Goal: Task Accomplishment & Management: Manage account settings

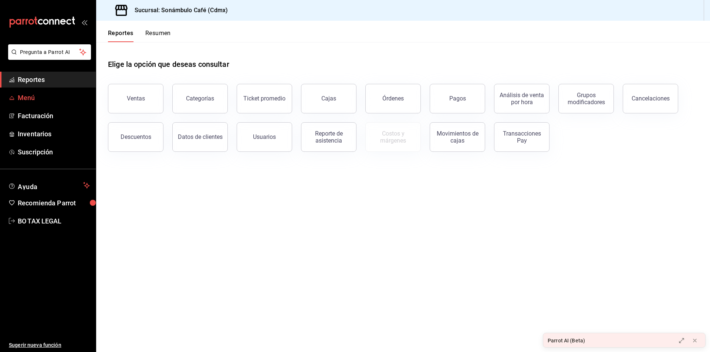
click at [14, 95] on icon "mailbox folders" at bounding box center [12, 98] width 6 height 6
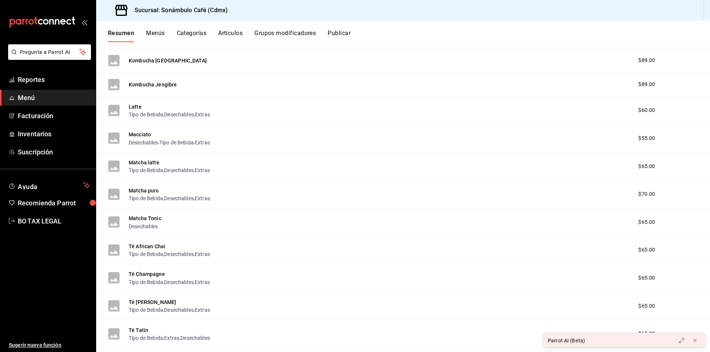
scroll to position [777, 0]
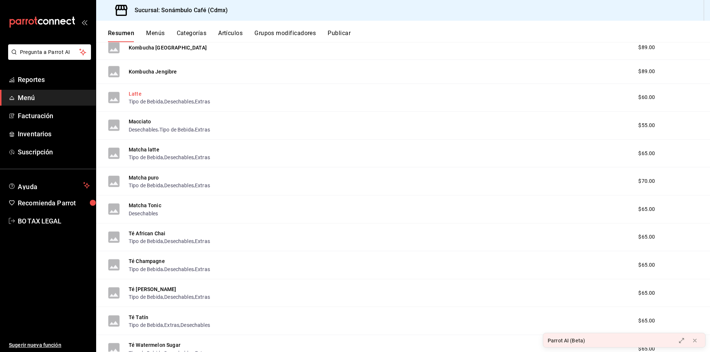
click at [131, 93] on button "Latte" at bounding box center [135, 93] width 13 height 7
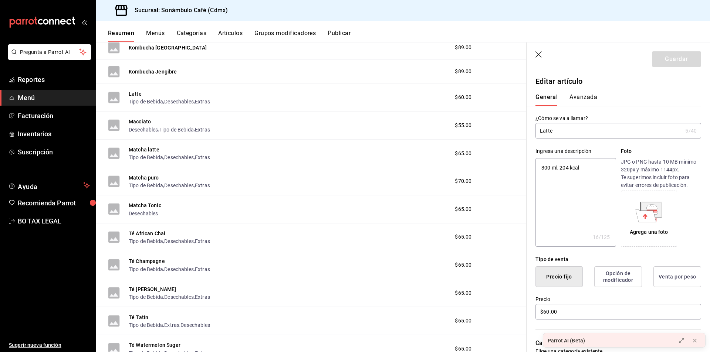
click at [550, 136] on input "Latte" at bounding box center [609, 131] width 147 height 15
click at [588, 101] on button "Avanzada" at bounding box center [584, 100] width 28 height 13
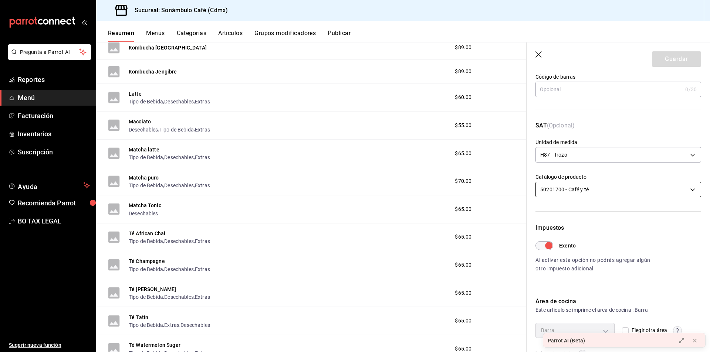
scroll to position [95, 0]
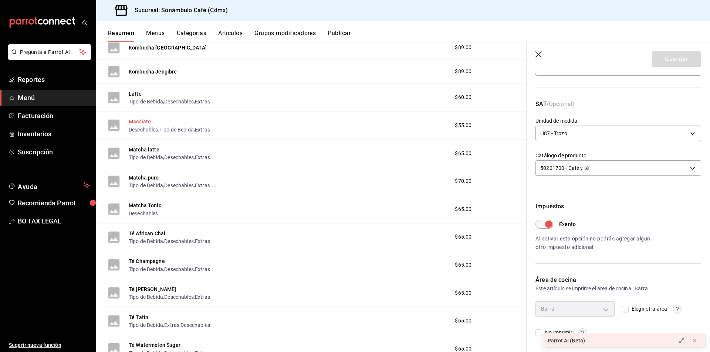
click at [137, 119] on button "Macciato" at bounding box center [140, 121] width 22 height 7
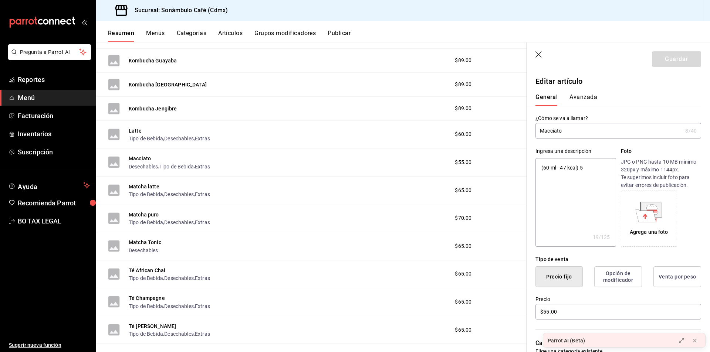
click at [589, 98] on button "Avanzada" at bounding box center [584, 100] width 28 height 13
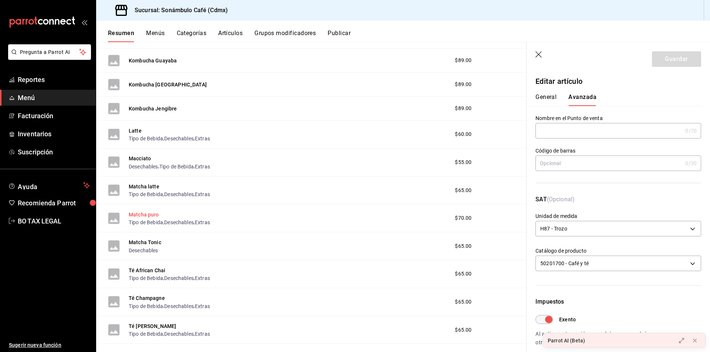
click at [141, 213] on button "Matcha puro" at bounding box center [144, 214] width 30 height 7
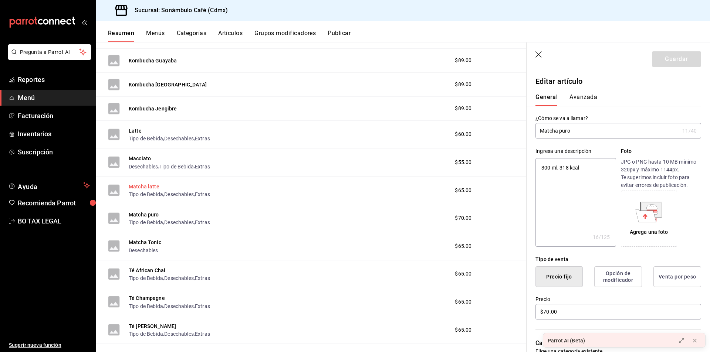
click at [146, 187] on button "Matcha latte" at bounding box center [144, 186] width 31 height 7
click at [146, 156] on button "Macciato" at bounding box center [140, 158] width 22 height 7
type textarea "x"
type input "$55.00"
click at [560, 130] on input "Macciato" at bounding box center [609, 131] width 147 height 15
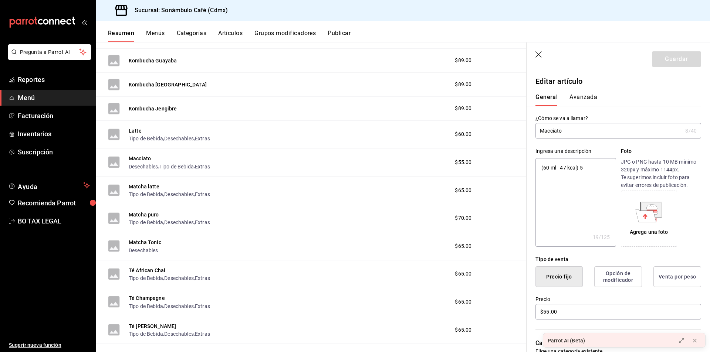
click at [560, 130] on input "Macciato" at bounding box center [609, 131] width 147 height 15
click at [587, 91] on div "General [PERSON_NAME]" at bounding box center [614, 96] width 175 height 19
click at [581, 94] on button "Avanzada" at bounding box center [584, 100] width 28 height 13
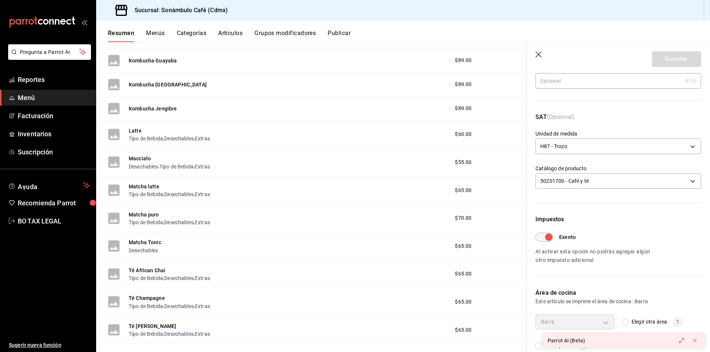
scroll to position [95, 0]
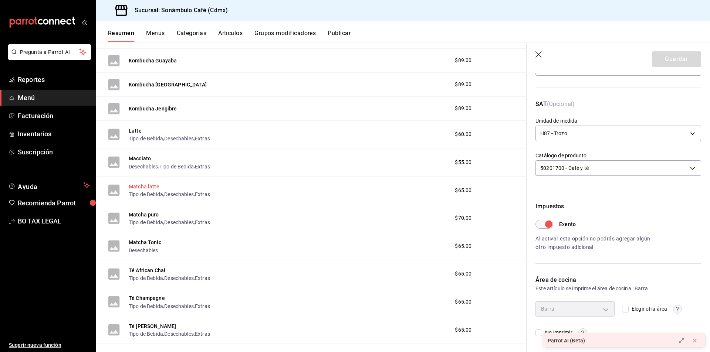
click at [138, 187] on button "Matcha latte" at bounding box center [144, 186] width 31 height 7
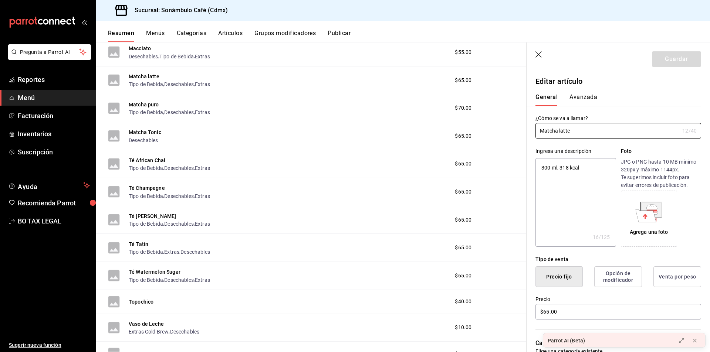
scroll to position [851, 0]
click at [584, 91] on div "General [PERSON_NAME]" at bounding box center [614, 96] width 175 height 19
click at [582, 93] on div "General [PERSON_NAME]" at bounding box center [614, 96] width 175 height 19
click at [576, 97] on button "Avanzada" at bounding box center [584, 100] width 28 height 13
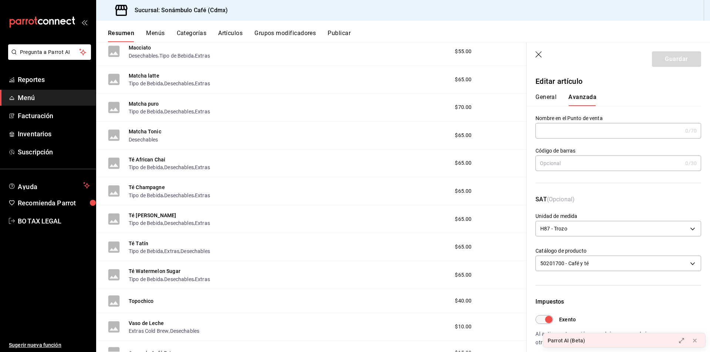
click at [544, 98] on button "General" at bounding box center [546, 100] width 21 height 13
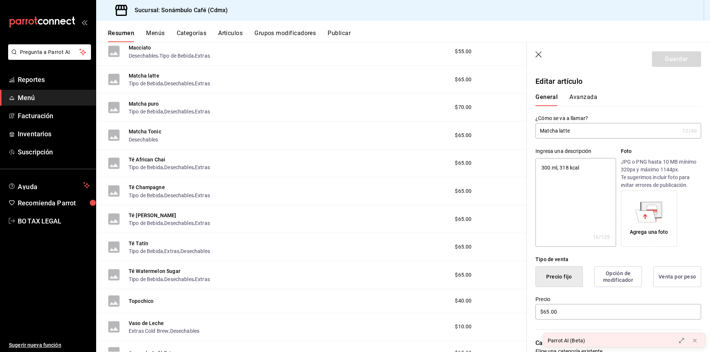
click at [587, 97] on button "Avanzada" at bounding box center [584, 100] width 28 height 13
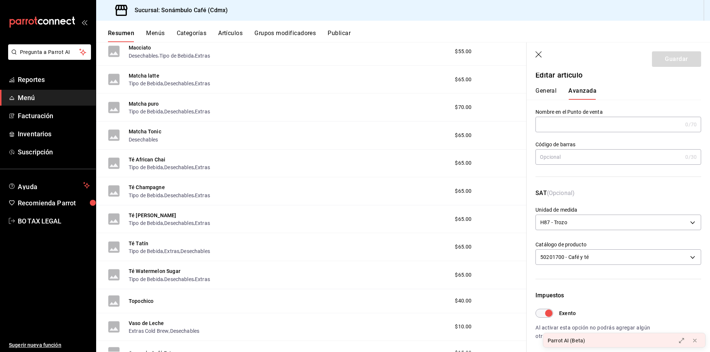
scroll to position [0, 0]
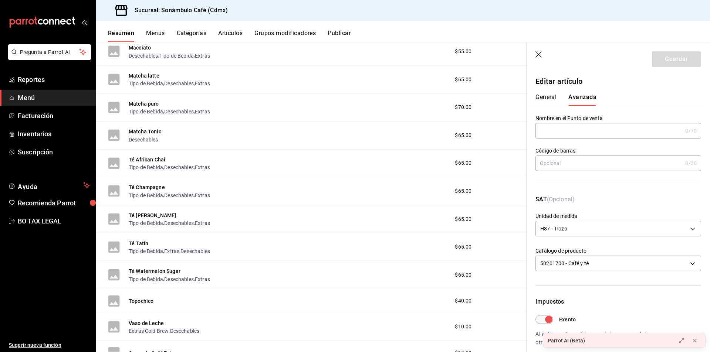
click at [542, 101] on button "General" at bounding box center [546, 100] width 21 height 13
type textarea "x"
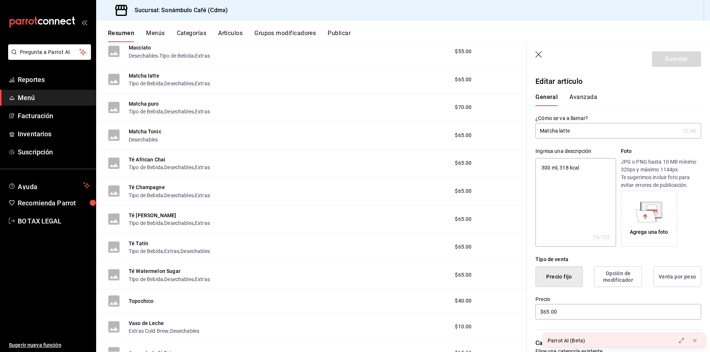
click at [544, 134] on input "Matcha latte" at bounding box center [608, 131] width 144 height 15
click at [544, 133] on input "Matcha latte" at bounding box center [608, 131] width 144 height 15
click at [157, 103] on button "Matcha puro" at bounding box center [144, 103] width 30 height 7
click at [543, 129] on input "Matcha puro" at bounding box center [608, 131] width 144 height 15
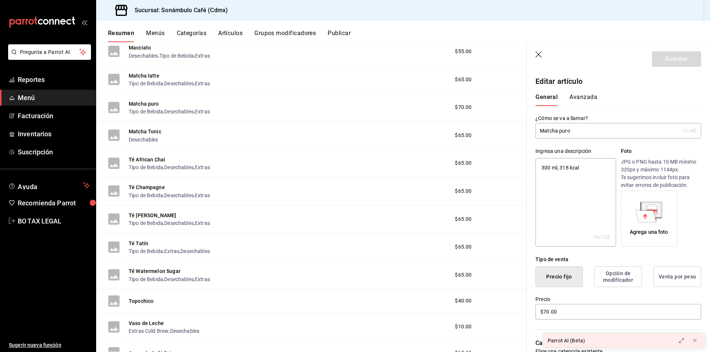
click at [543, 129] on input "Matcha puro" at bounding box center [608, 131] width 144 height 15
drag, startPoint x: 554, startPoint y: 165, endPoint x: 546, endPoint y: 173, distance: 12.0
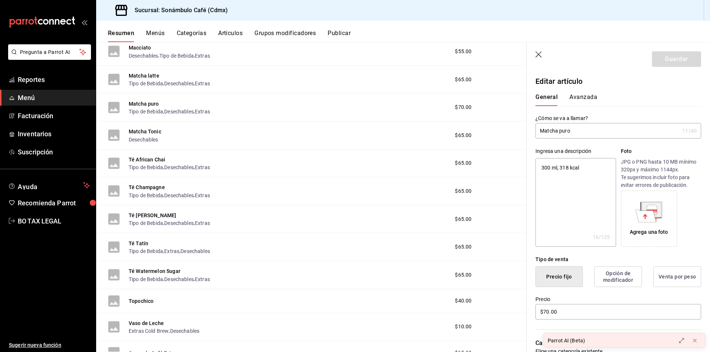
click at [554, 165] on textarea "300 ml, 318 kcal" at bounding box center [576, 202] width 80 height 89
type textarea "x"
click at [597, 98] on div "General [PERSON_NAME]" at bounding box center [614, 100] width 157 height 13
click at [575, 98] on button "Avanzada" at bounding box center [584, 100] width 28 height 13
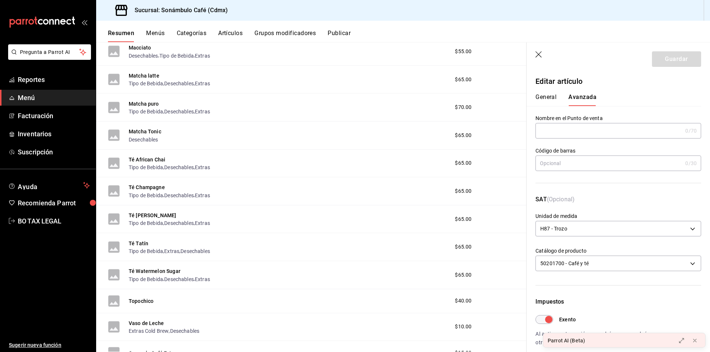
scroll to position [95, 0]
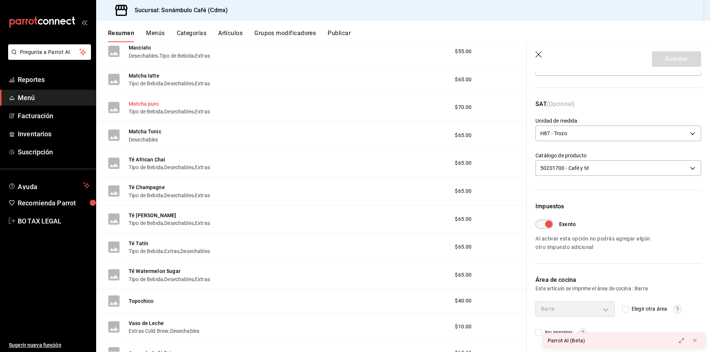
click at [152, 104] on button "Matcha puro" at bounding box center [144, 103] width 30 height 7
click at [148, 129] on button "Matcha Tonic" at bounding box center [145, 131] width 33 height 7
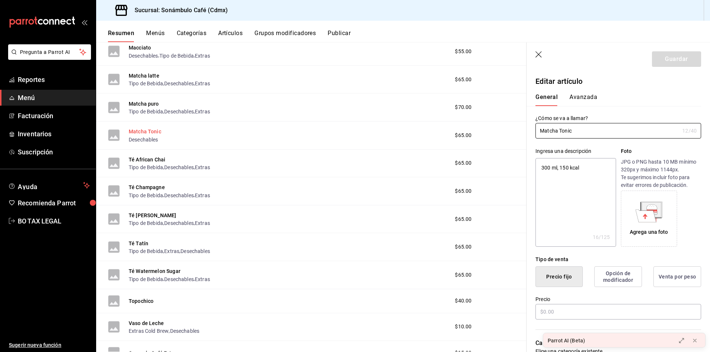
type textarea "x"
type input "$65.00"
click at [581, 89] on div "General [PERSON_NAME]" at bounding box center [614, 96] width 175 height 19
click at [583, 90] on div "General [PERSON_NAME]" at bounding box center [614, 96] width 175 height 19
click at [585, 94] on button "Avanzada" at bounding box center [584, 100] width 28 height 13
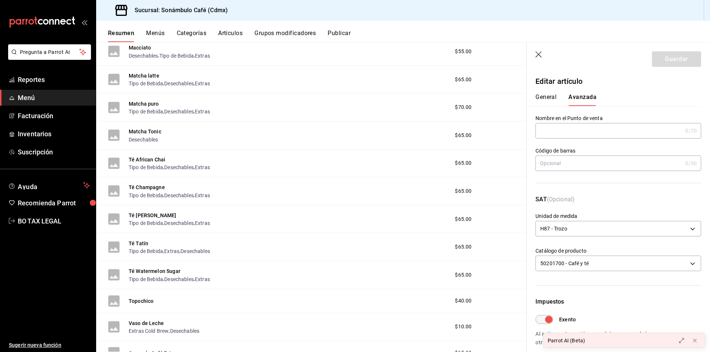
click at [551, 101] on button "General" at bounding box center [546, 100] width 21 height 13
type textarea "x"
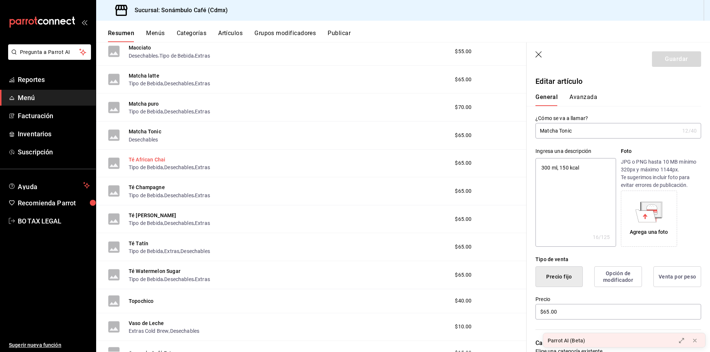
click at [153, 156] on button "Té African Chai" at bounding box center [147, 159] width 37 height 7
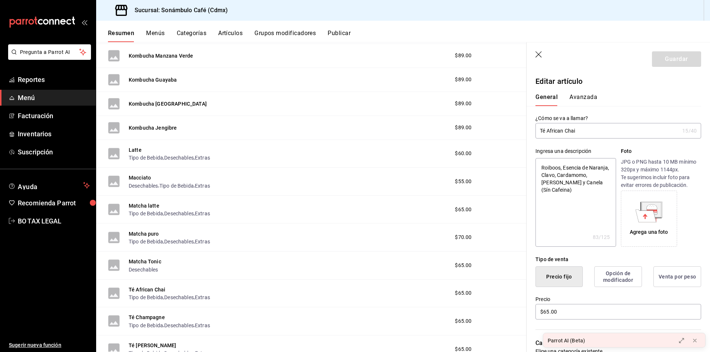
scroll to position [733, 0]
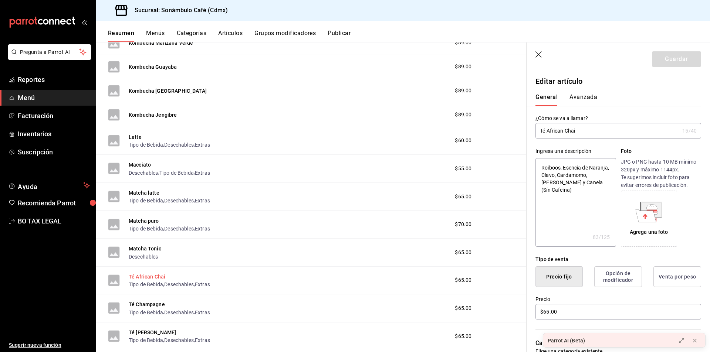
click at [148, 277] on button "Té African Chai" at bounding box center [147, 276] width 37 height 7
click at [583, 105] on button "Avanzada" at bounding box center [584, 100] width 28 height 13
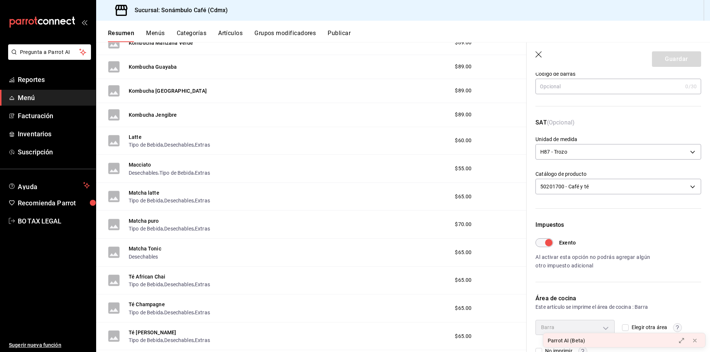
scroll to position [95, 0]
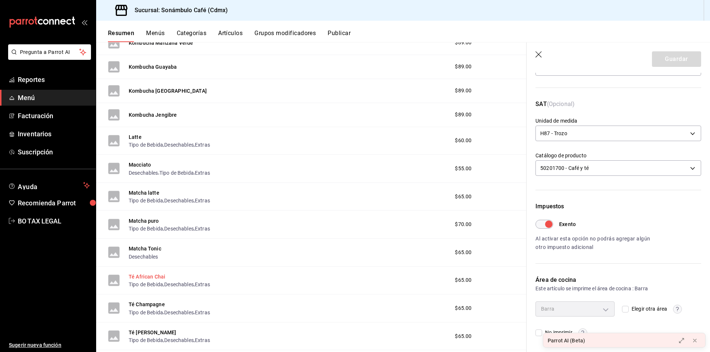
click at [134, 280] on button "Té African Chai" at bounding box center [147, 276] width 37 height 7
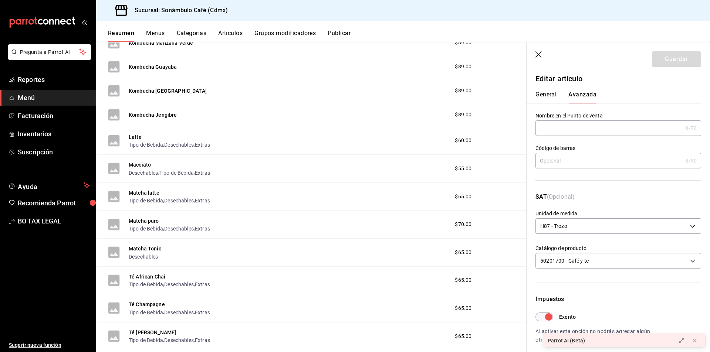
scroll to position [0, 0]
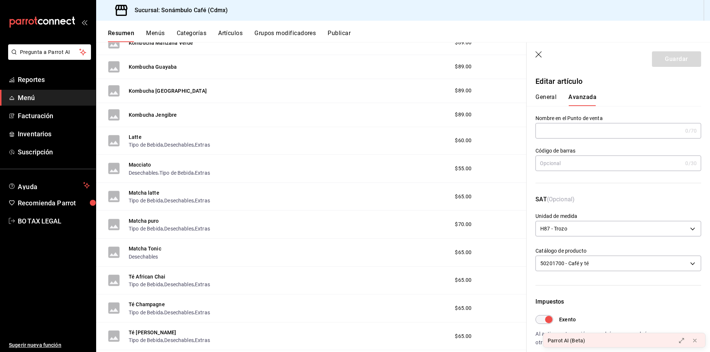
click at [549, 98] on button "General" at bounding box center [546, 100] width 21 height 13
type textarea "x"
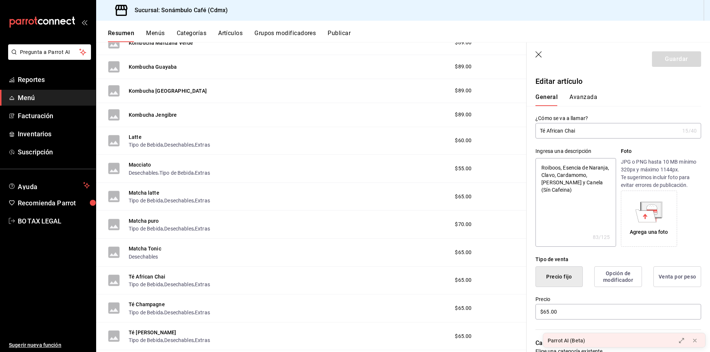
click at [589, 126] on input "Té African Chai" at bounding box center [608, 131] width 144 height 15
drag, startPoint x: 154, startPoint y: 302, endPoint x: 165, endPoint y: 298, distance: 11.6
click at [154, 302] on button "Té Champagne" at bounding box center [147, 304] width 36 height 7
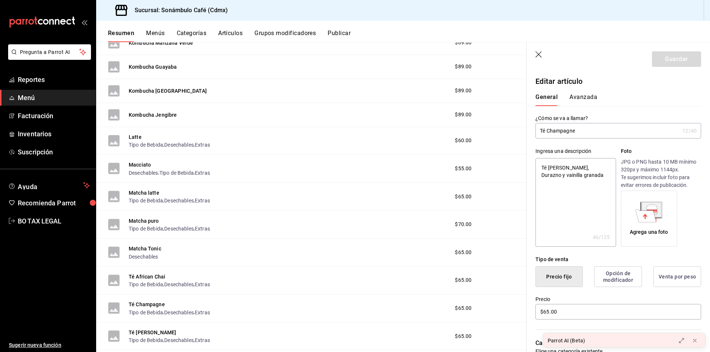
click at [577, 131] on input "Té Champagne" at bounding box center [608, 131] width 144 height 15
click at [586, 97] on button "Avanzada" at bounding box center [584, 100] width 28 height 13
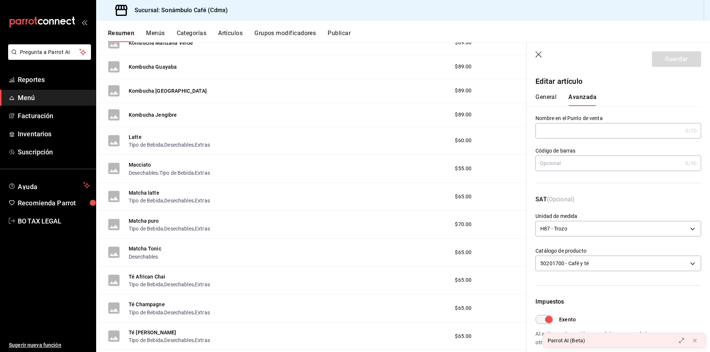
scroll to position [74, 0]
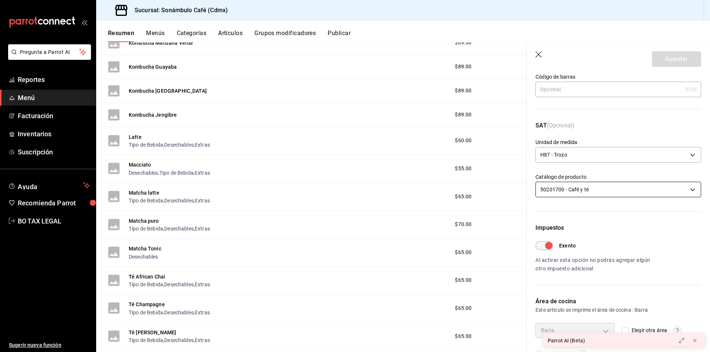
click at [552, 187] on body "Pregunta a Parrot AI Reportes Menú Facturación Inventarios Suscripción Ayuda Re…" at bounding box center [355, 176] width 710 height 352
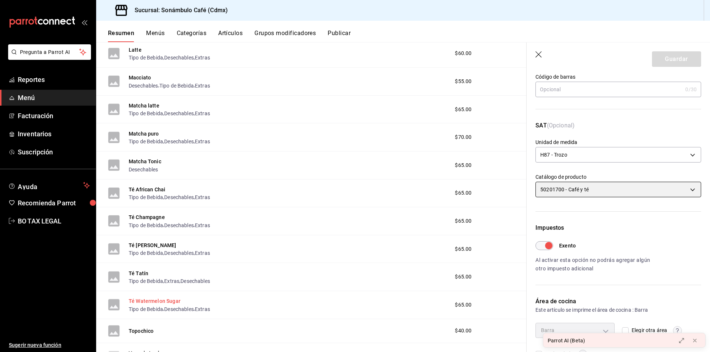
scroll to position [844, 0]
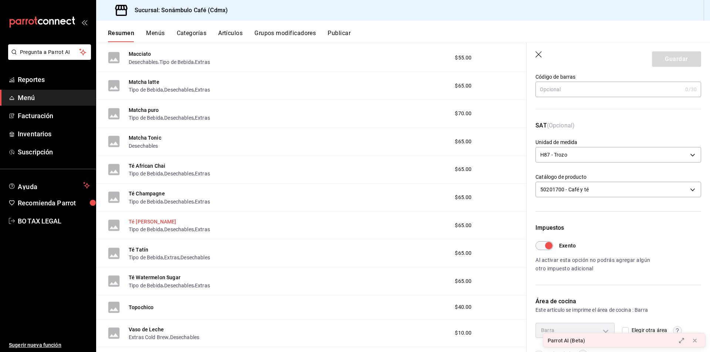
click at [151, 222] on button "Té [PERSON_NAME]" at bounding box center [152, 221] width 47 height 7
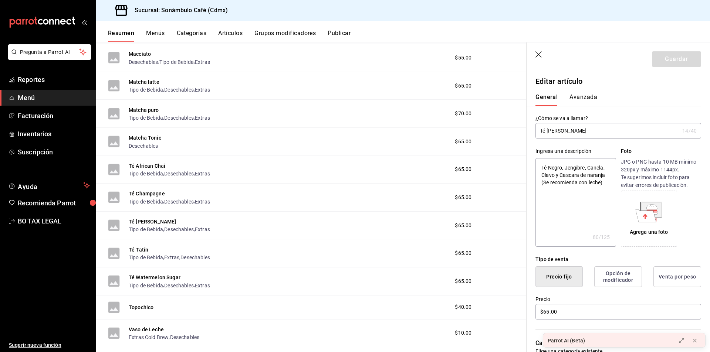
click at [578, 98] on button "Avanzada" at bounding box center [584, 100] width 28 height 13
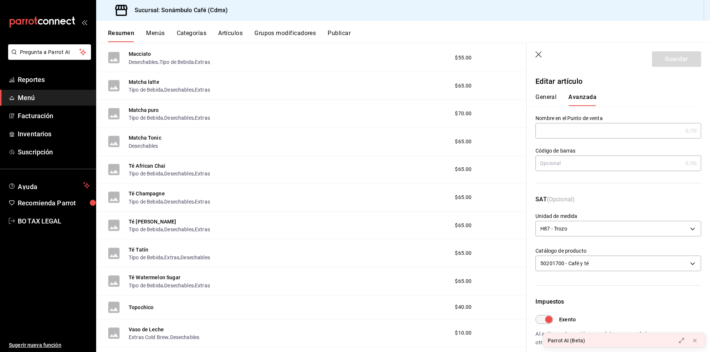
click at [556, 98] on button "General" at bounding box center [546, 100] width 21 height 13
type textarea "x"
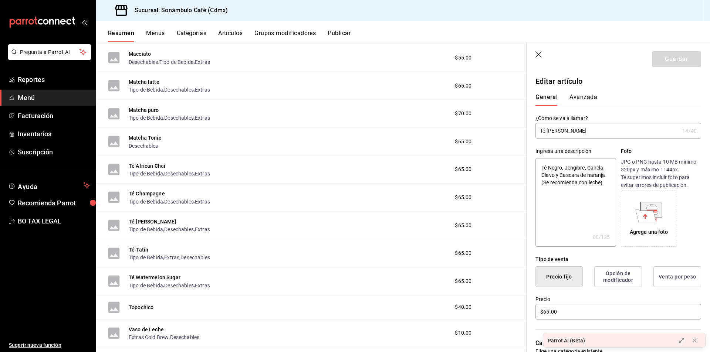
click at [559, 129] on input "Té [PERSON_NAME]" at bounding box center [608, 131] width 144 height 15
drag, startPoint x: 139, startPoint y: 256, endPoint x: 141, endPoint y: 252, distance: 5.0
click at [139, 256] on button "Tipo de Bebida" at bounding box center [146, 257] width 34 height 7
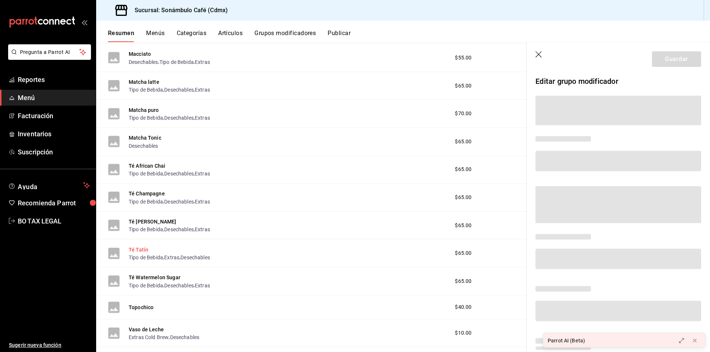
click at [141, 249] on button "Té Tatín" at bounding box center [139, 249] width 20 height 7
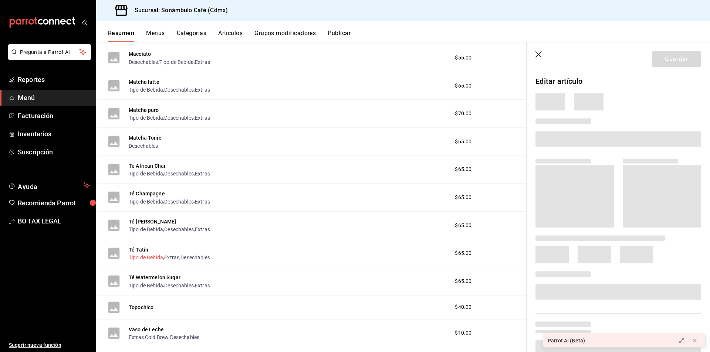
click at [138, 260] on button "Tipo de Bebida" at bounding box center [146, 257] width 34 height 7
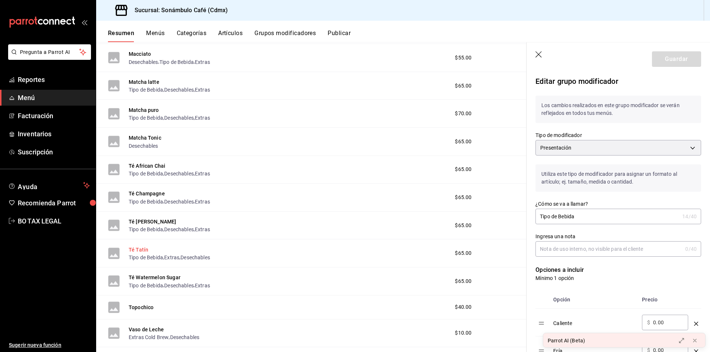
click at [140, 250] on button "Té Tatín" at bounding box center [139, 249] width 20 height 7
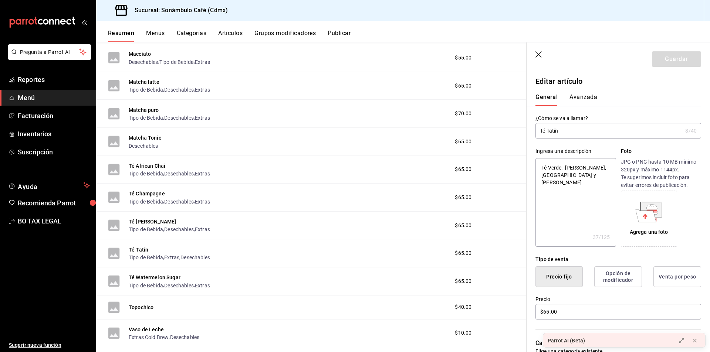
click at [559, 134] on input "Té Tatín" at bounding box center [609, 131] width 147 height 15
click at [558, 134] on input "Té Tatín" at bounding box center [609, 131] width 147 height 15
click at [577, 100] on button "Avanzada" at bounding box center [584, 100] width 28 height 13
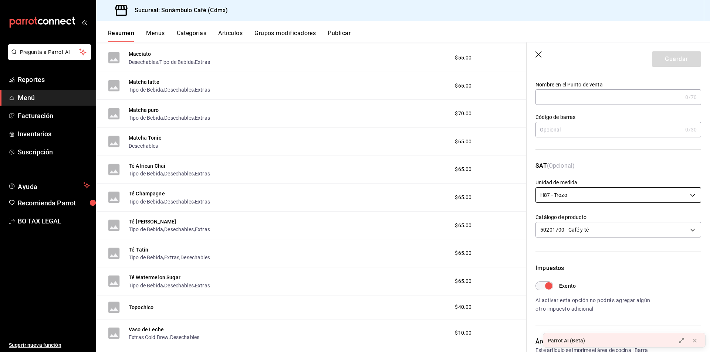
scroll to position [74, 0]
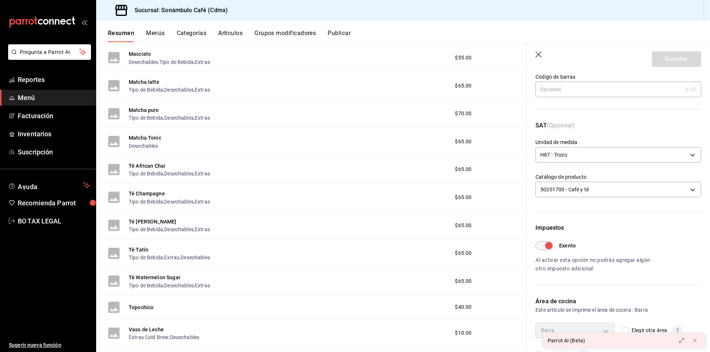
click at [158, 274] on div "Té Watermelon Sugar Tipo de Bebida , Desechables , Extras" at bounding box center [169, 282] width 81 height 16
click at [159, 276] on button "Té Watermelon Sugar" at bounding box center [155, 277] width 52 height 7
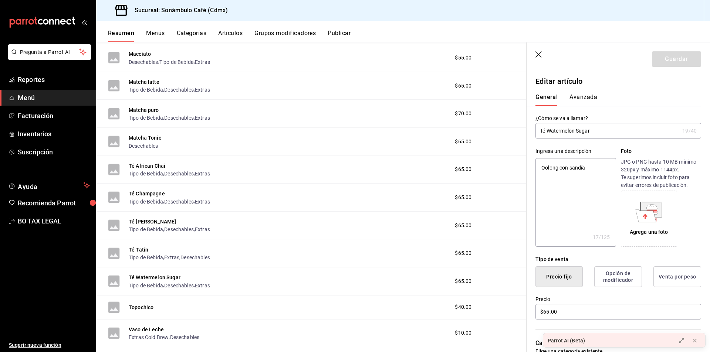
click at [558, 129] on input "Té Watermelon Sugar" at bounding box center [608, 131] width 144 height 15
click at [593, 96] on button "Avanzada" at bounding box center [584, 100] width 28 height 13
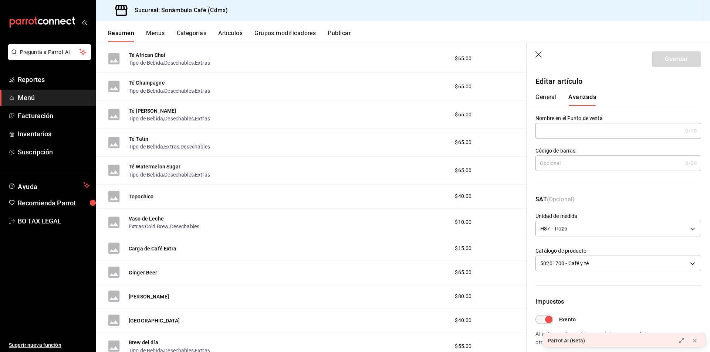
scroll to position [1029, 0]
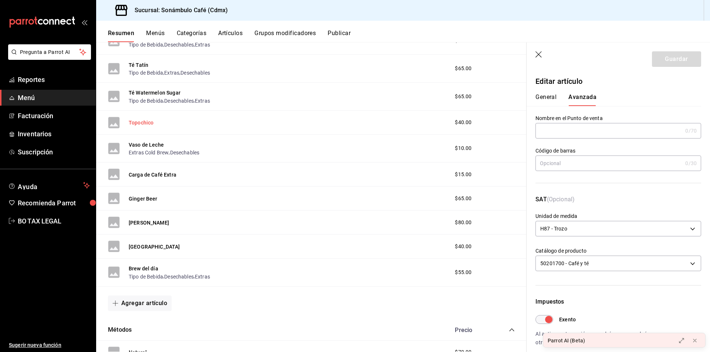
click at [146, 122] on button "Topochico" at bounding box center [141, 122] width 25 height 7
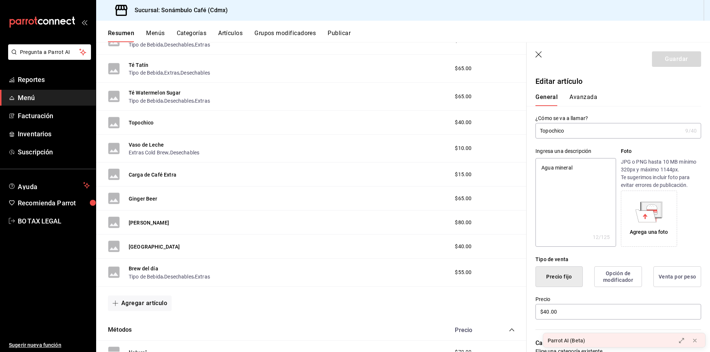
click at [585, 105] on button "Avanzada" at bounding box center [584, 100] width 28 height 13
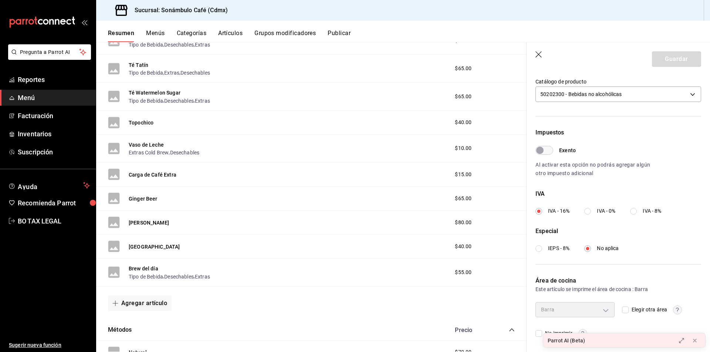
scroll to position [170, 0]
click at [146, 141] on button "Vaso de Leche" at bounding box center [146, 144] width 35 height 7
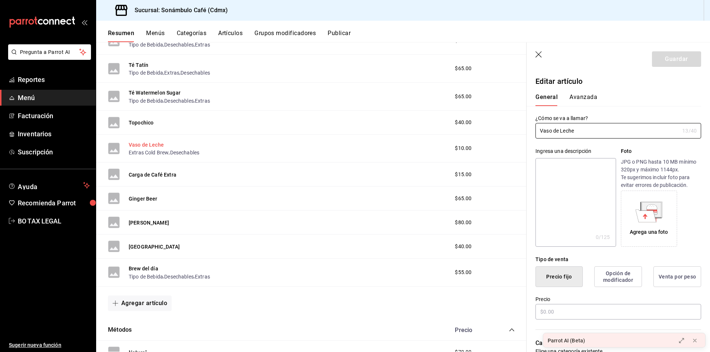
type input "$10.00"
click at [585, 96] on button "Avanzada" at bounding box center [584, 100] width 28 height 13
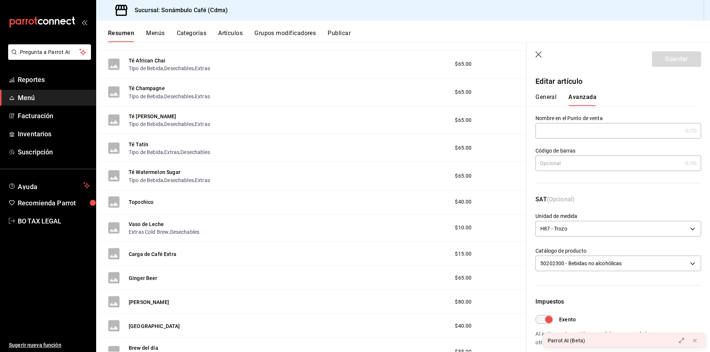
scroll to position [1029, 0]
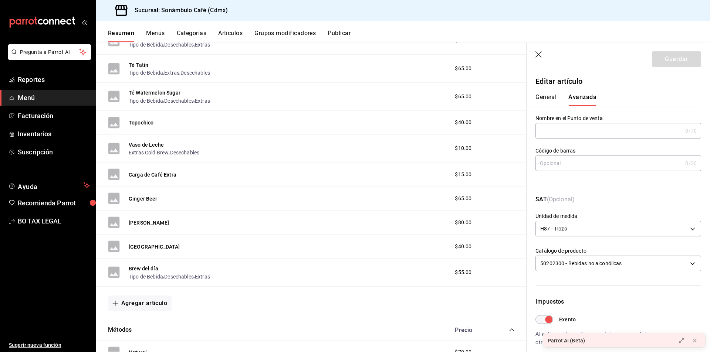
click at [554, 99] on button "General" at bounding box center [546, 100] width 21 height 13
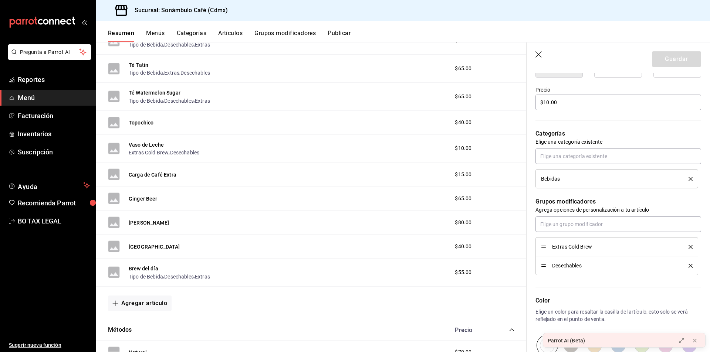
scroll to position [222, 0]
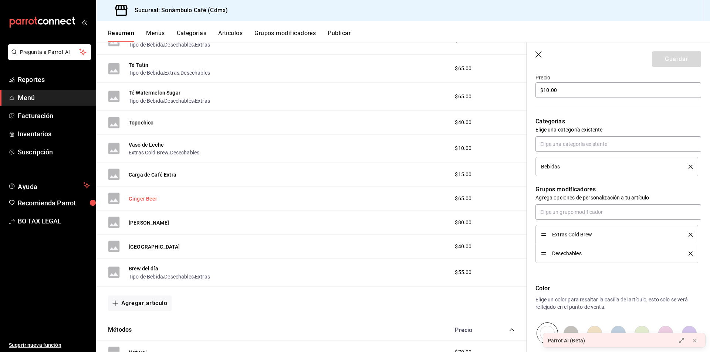
click at [146, 198] on button "Ginger Beer" at bounding box center [143, 198] width 29 height 7
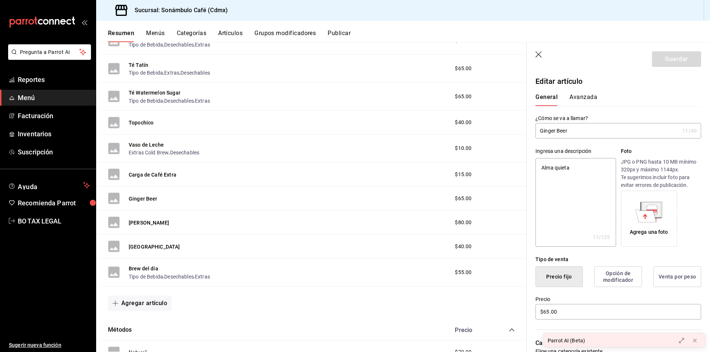
click at [576, 126] on input "Ginger Beer" at bounding box center [608, 131] width 144 height 15
click at [142, 200] on button "Ginger Beer" at bounding box center [143, 198] width 29 height 7
type textarea "x"
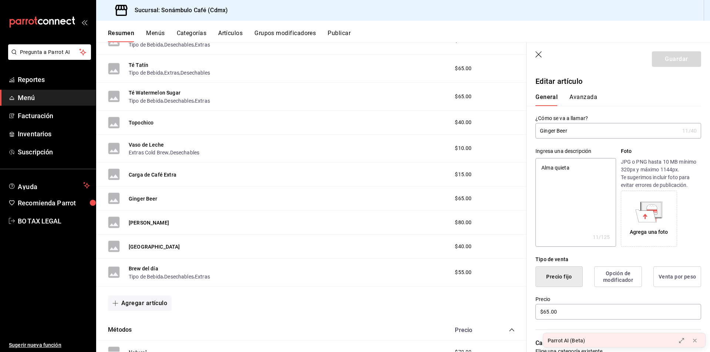
click at [583, 98] on button "Avanzada" at bounding box center [584, 100] width 28 height 13
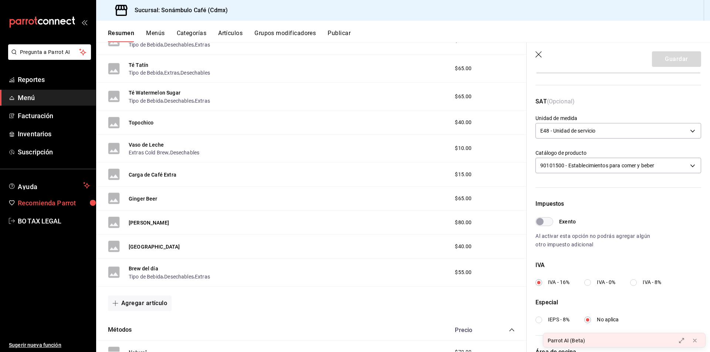
scroll to position [111, 0]
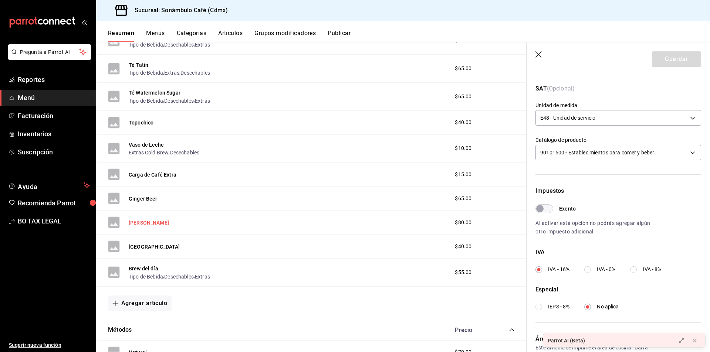
click at [147, 223] on button "[PERSON_NAME]" at bounding box center [149, 222] width 40 height 7
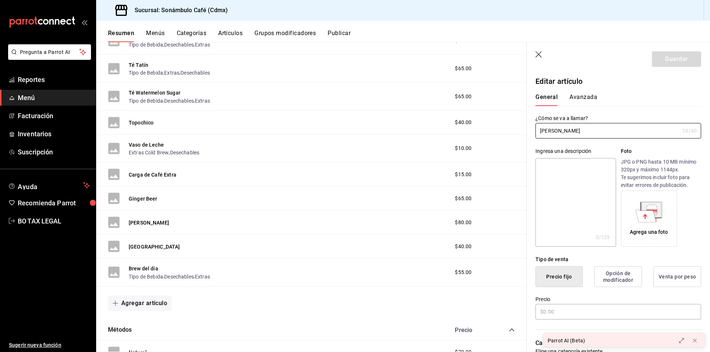
type input "$80.00"
click at [589, 99] on button "Avanzada" at bounding box center [584, 100] width 28 height 13
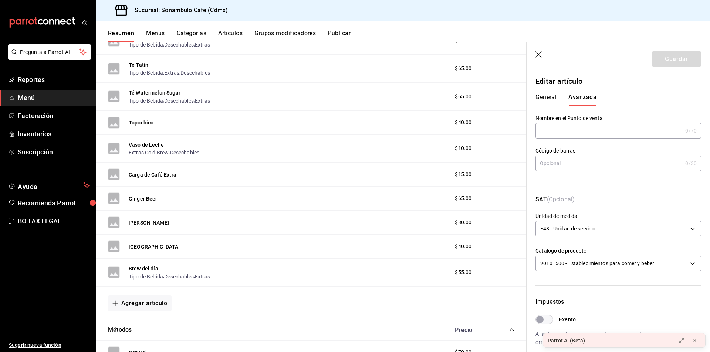
scroll to position [37, 0]
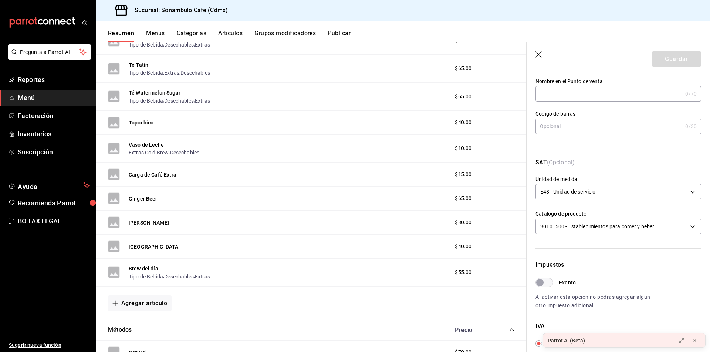
drag, startPoint x: 169, startPoint y: 247, endPoint x: 209, endPoint y: 298, distance: 64.3
click at [169, 247] on button "[GEOGRAPHIC_DATA]" at bounding box center [154, 246] width 51 height 7
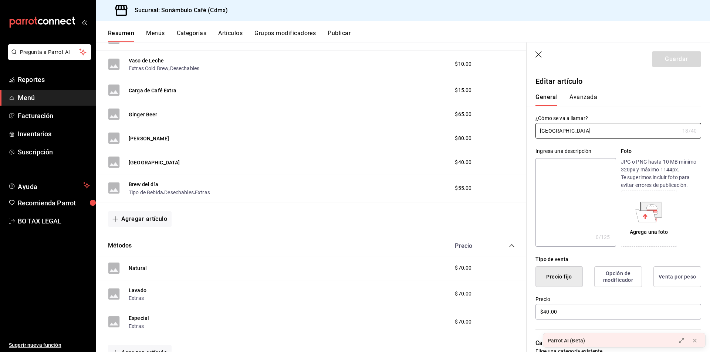
scroll to position [1214, 0]
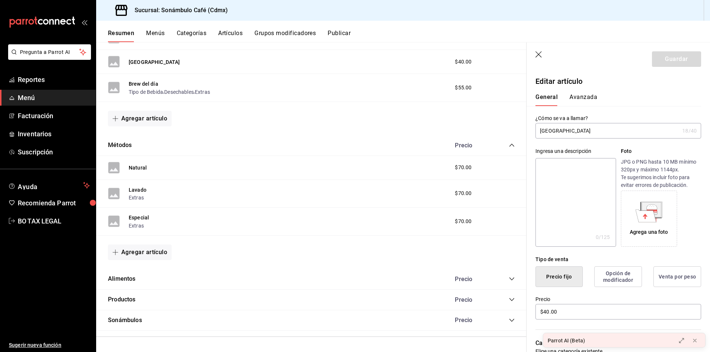
click at [593, 88] on div "General [PERSON_NAME]" at bounding box center [614, 96] width 175 height 19
click at [584, 95] on button "Avanzada" at bounding box center [584, 100] width 28 height 13
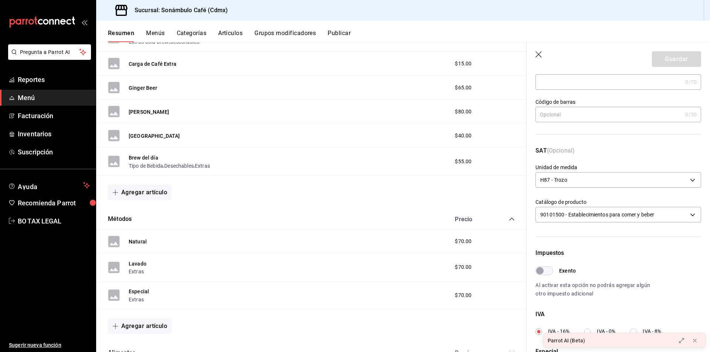
scroll to position [0, 0]
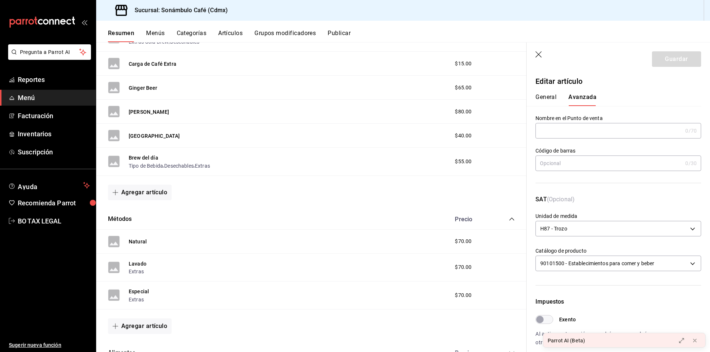
click at [561, 98] on div "General [PERSON_NAME]" at bounding box center [614, 100] width 157 height 13
click at [560, 98] on div "General [PERSON_NAME]" at bounding box center [614, 100] width 157 height 13
click at [537, 98] on button "General" at bounding box center [546, 100] width 21 height 13
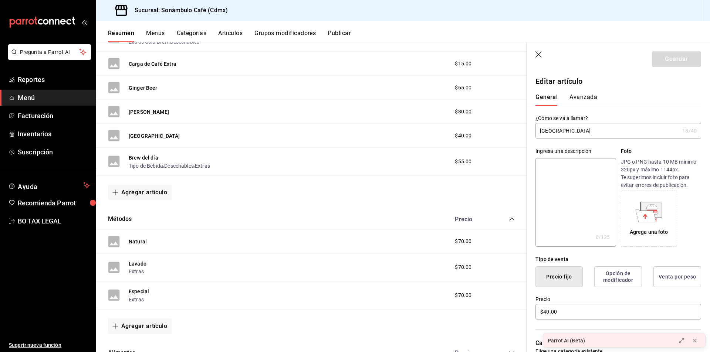
click at [571, 135] on input "[GEOGRAPHIC_DATA]" at bounding box center [608, 131] width 144 height 15
drag, startPoint x: 146, startPoint y: 155, endPoint x: 486, endPoint y: 172, distance: 340.3
click at [146, 155] on button "Brew del día" at bounding box center [144, 157] width 30 height 7
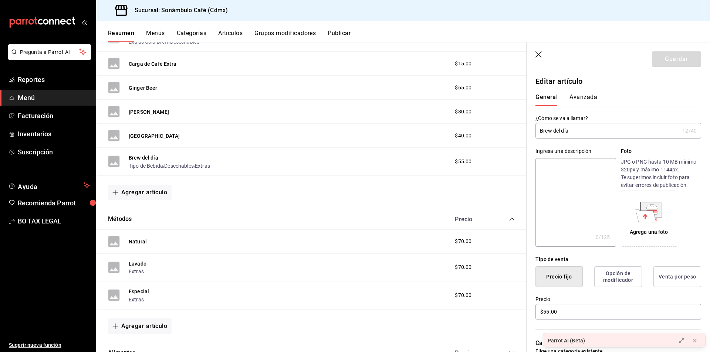
click at [578, 95] on button "Avanzada" at bounding box center [584, 100] width 28 height 13
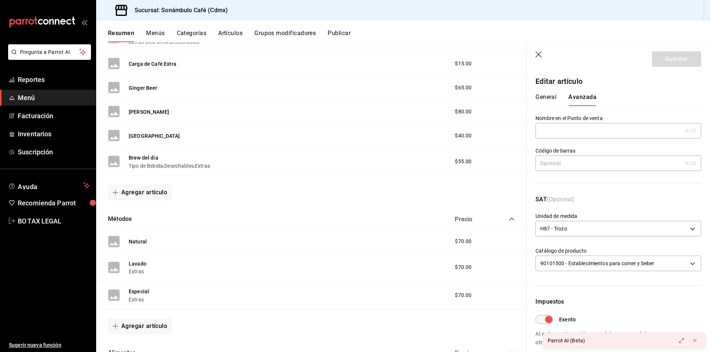
click at [549, 98] on button "General" at bounding box center [546, 100] width 21 height 13
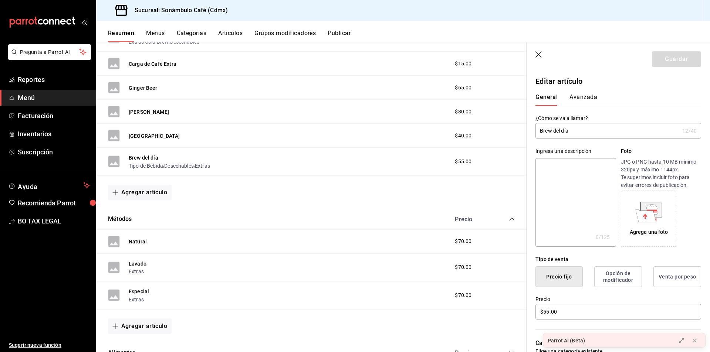
click at [553, 125] on input "Brew del día" at bounding box center [608, 131] width 144 height 15
click at [572, 96] on button "Avanzada" at bounding box center [584, 100] width 28 height 13
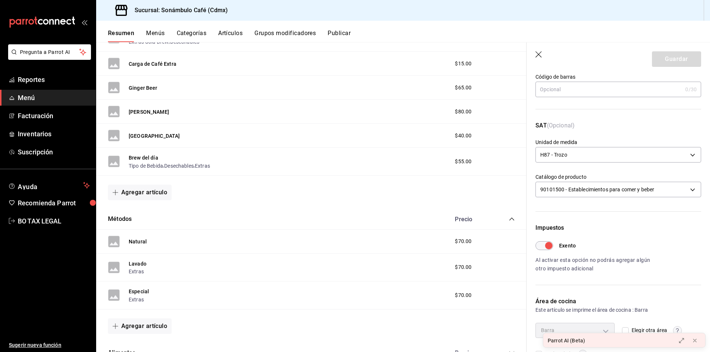
scroll to position [1214, 0]
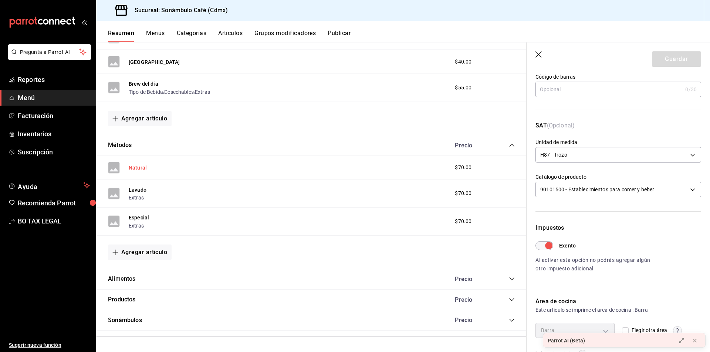
click at [144, 164] on button "Natural" at bounding box center [138, 167] width 18 height 7
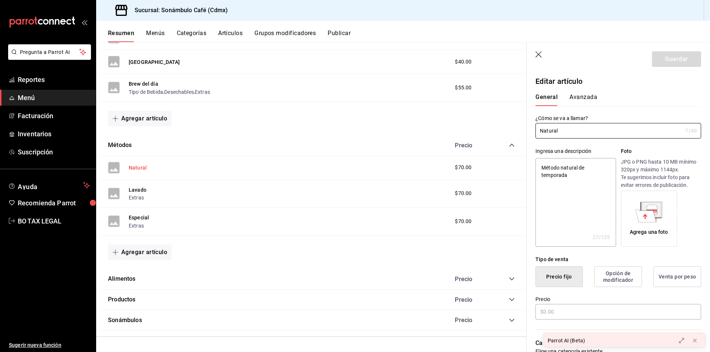
type textarea "x"
type input "$70.00"
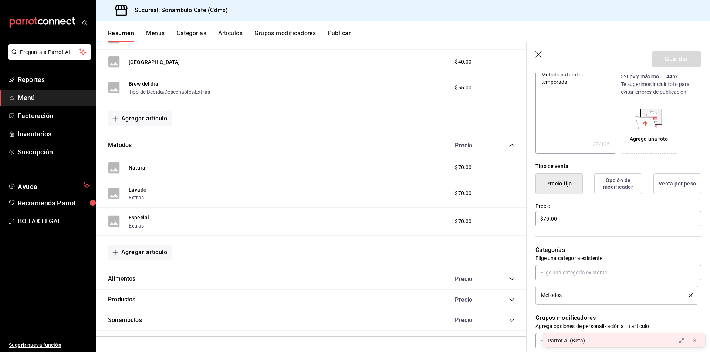
scroll to position [111, 0]
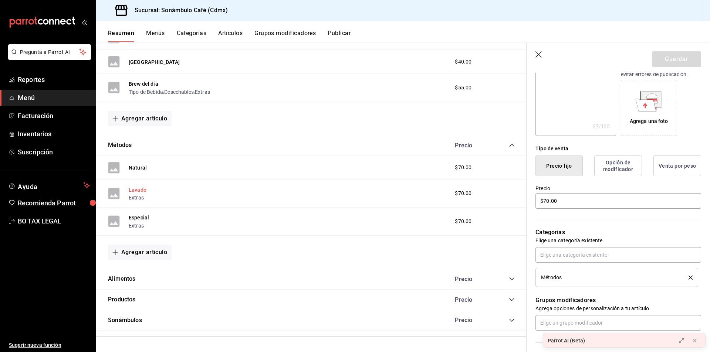
click at [142, 192] on button "Lavado" at bounding box center [138, 189] width 18 height 7
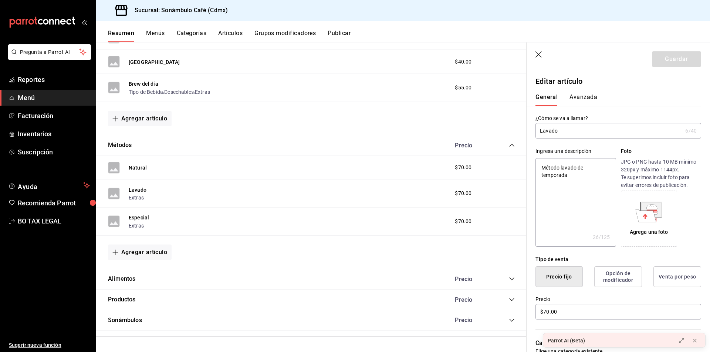
click at [570, 97] on button "Avanzada" at bounding box center [584, 100] width 28 height 13
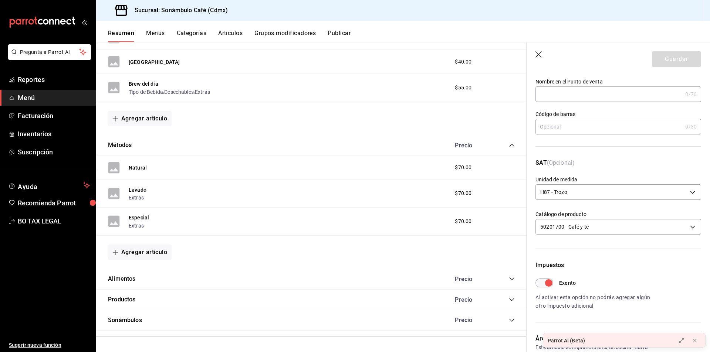
scroll to position [95, 0]
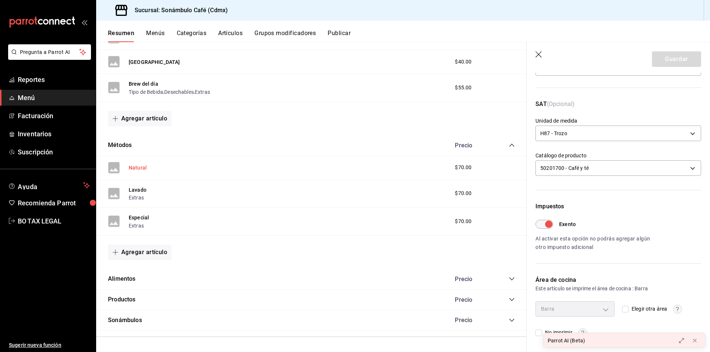
click at [138, 170] on button "Natural" at bounding box center [138, 167] width 18 height 7
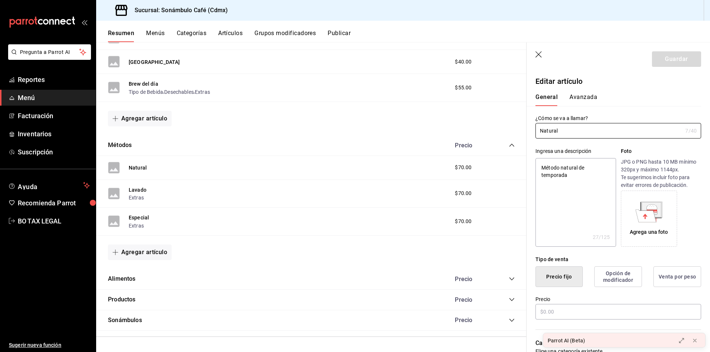
type textarea "x"
type input "$70.00"
click at [594, 99] on button "Avanzada" at bounding box center [584, 100] width 28 height 13
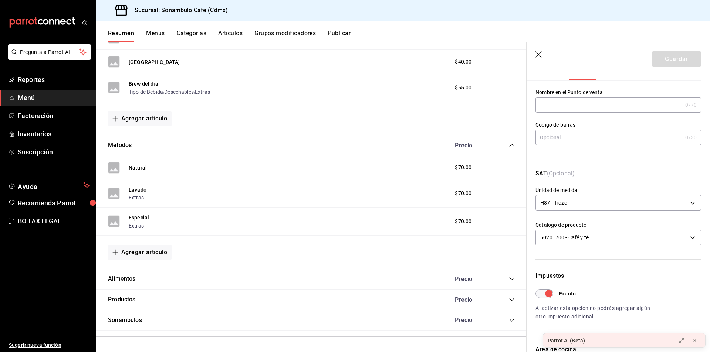
scroll to position [37, 0]
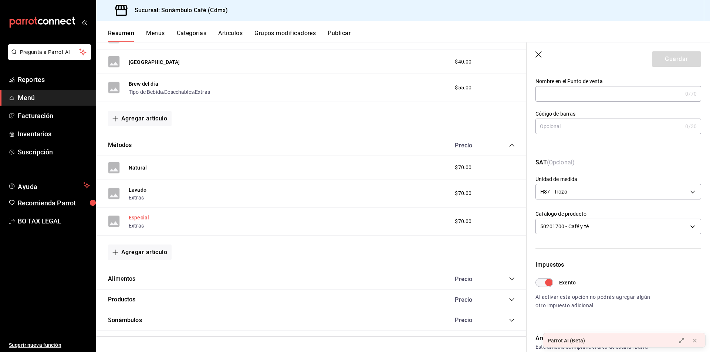
click at [138, 219] on button "Especial" at bounding box center [139, 217] width 20 height 7
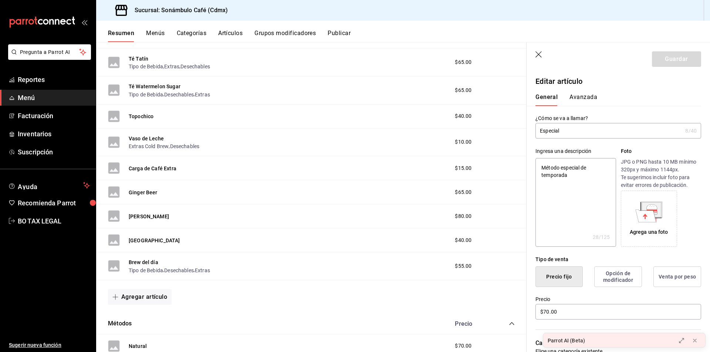
scroll to position [1184, 0]
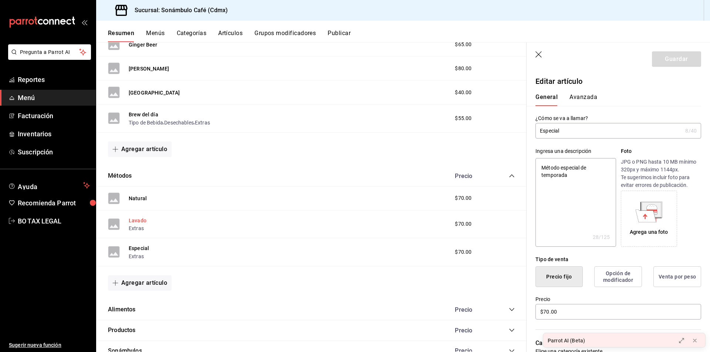
click at [144, 224] on button "Lavado" at bounding box center [138, 220] width 18 height 7
click at [144, 247] on button "Especial" at bounding box center [139, 248] width 20 height 7
type textarea "x"
type input "$70.00"
click at [596, 93] on div "General [PERSON_NAME]" at bounding box center [614, 96] width 175 height 19
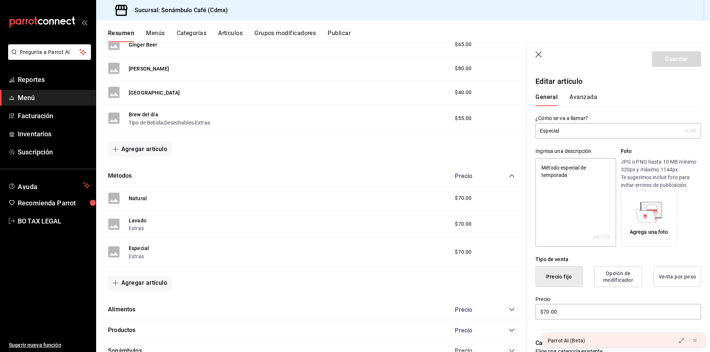
click at [589, 97] on button "Avanzada" at bounding box center [584, 100] width 28 height 13
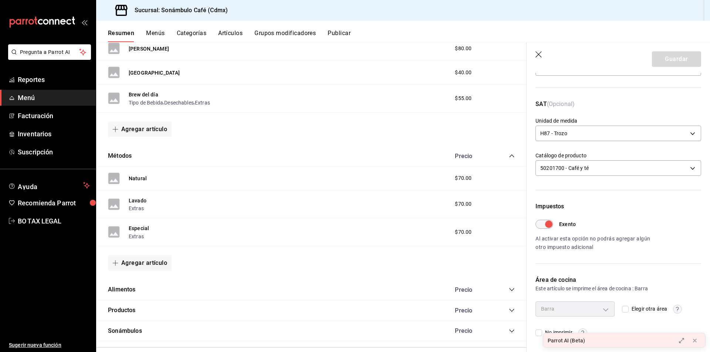
scroll to position [1214, 0]
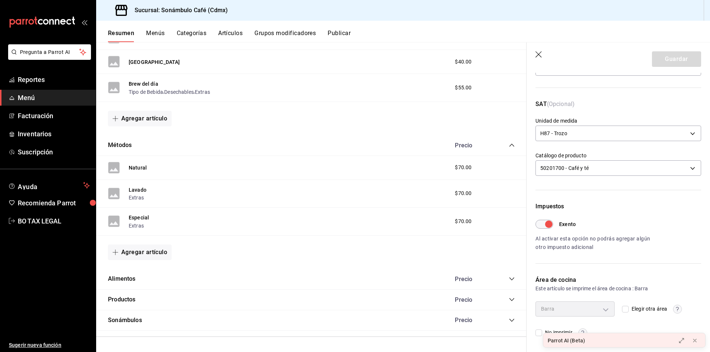
click at [509, 277] on icon "collapse-category-row" at bounding box center [512, 279] width 6 height 6
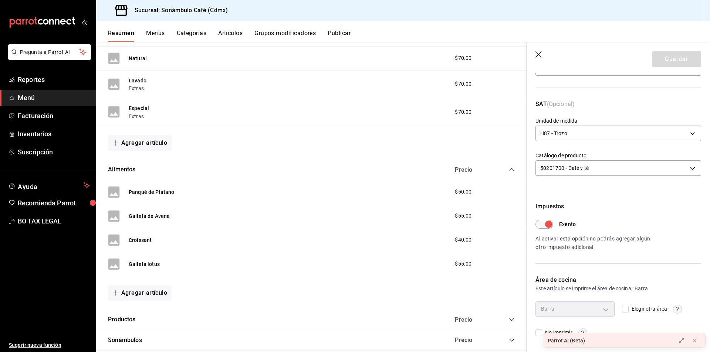
scroll to position [1344, 0]
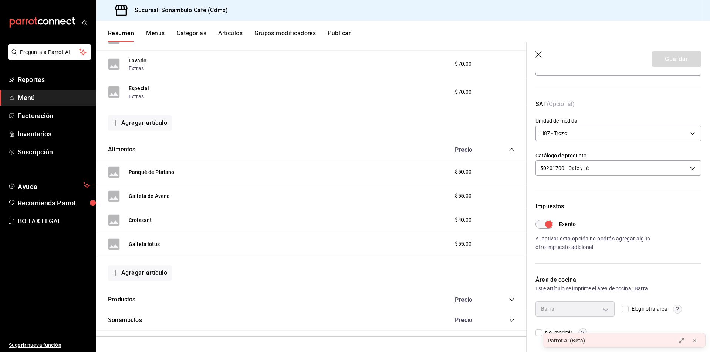
click at [151, 165] on div "Panqué de Plátano $50.00" at bounding box center [311, 173] width 431 height 24
click at [146, 169] on button "Panqué de Plátano" at bounding box center [152, 172] width 46 height 7
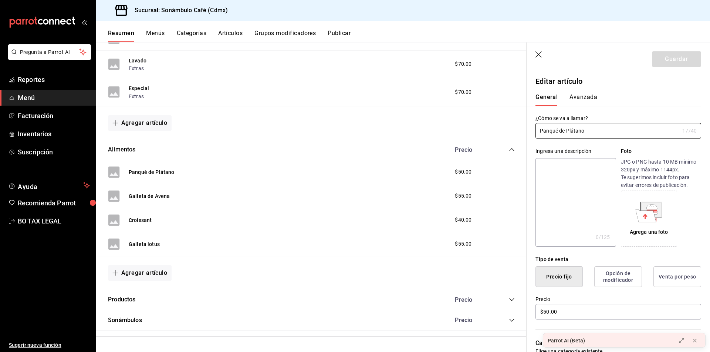
click at [591, 97] on button "Avanzada" at bounding box center [584, 100] width 28 height 13
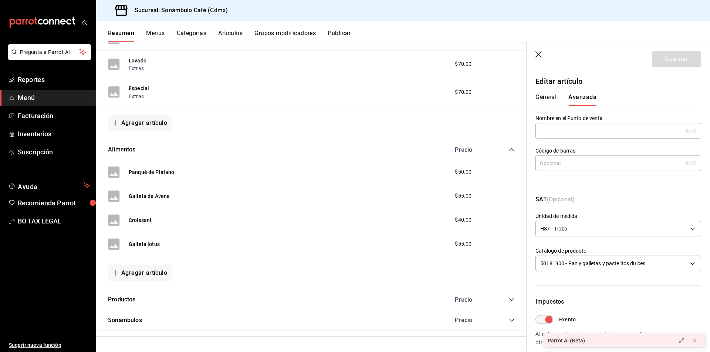
drag, startPoint x: 159, startPoint y: 195, endPoint x: 393, endPoint y: 166, distance: 236.2
click at [159, 195] on button "Galleta de Avena" at bounding box center [149, 196] width 41 height 7
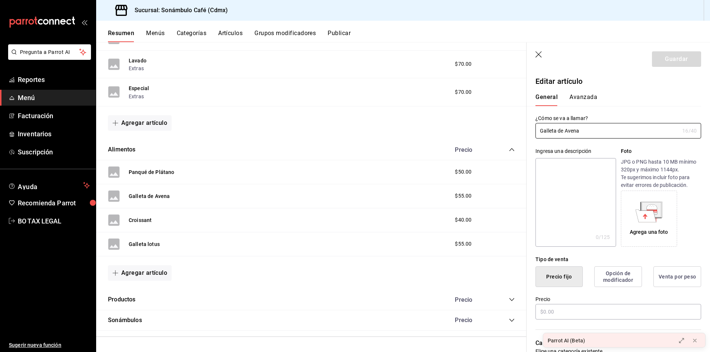
type input "$55.00"
click at [582, 95] on button "Avanzada" at bounding box center [584, 100] width 28 height 13
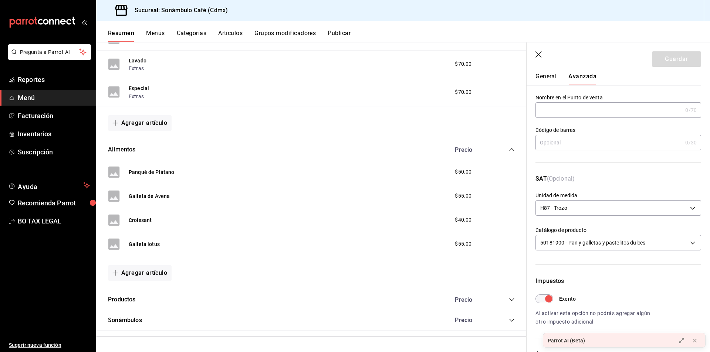
scroll to position [37, 0]
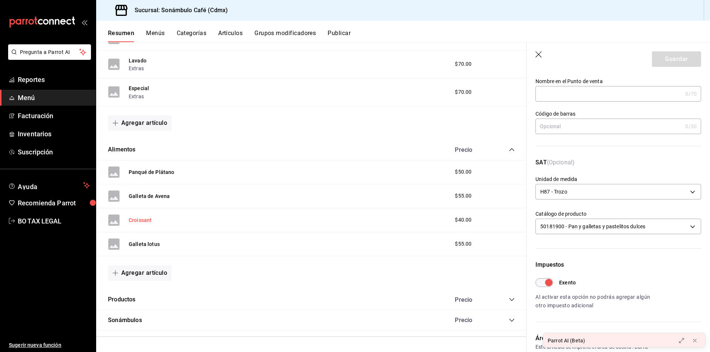
click at [139, 217] on button "Croissant" at bounding box center [140, 220] width 23 height 7
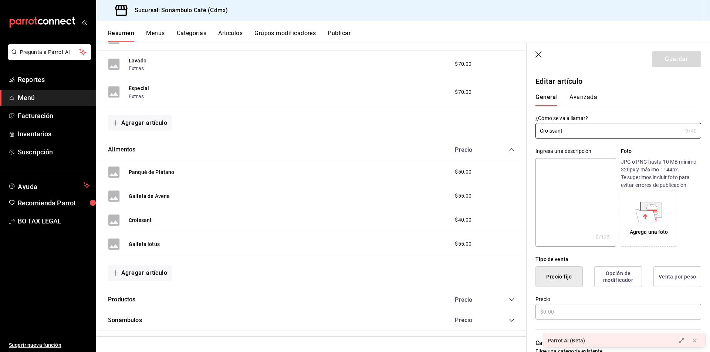
type input "$40.00"
click at [588, 94] on button "Avanzada" at bounding box center [584, 100] width 28 height 13
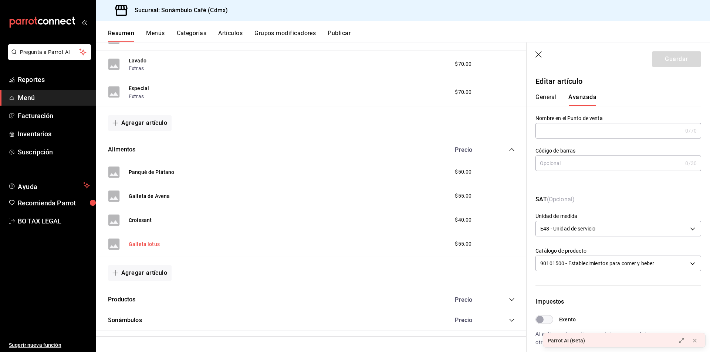
click at [148, 244] on button "Galleta lotus" at bounding box center [144, 244] width 31 height 7
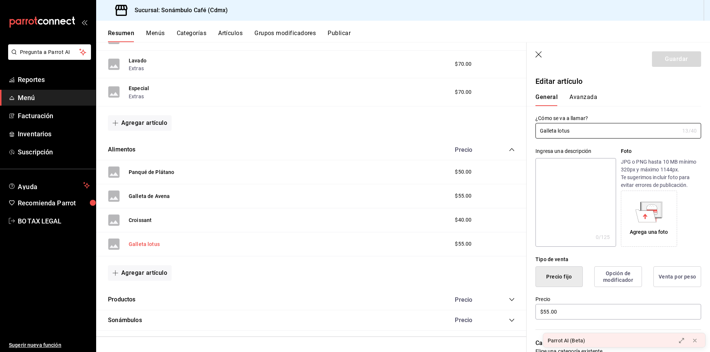
click at [148, 244] on button "Galleta lotus" at bounding box center [144, 244] width 31 height 7
click at [590, 98] on button "Avanzada" at bounding box center [584, 100] width 28 height 13
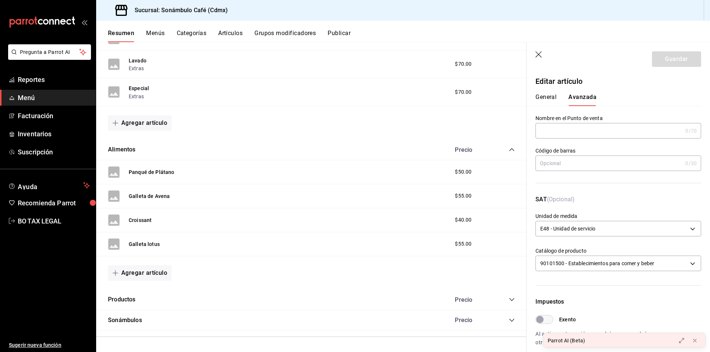
scroll to position [74, 0]
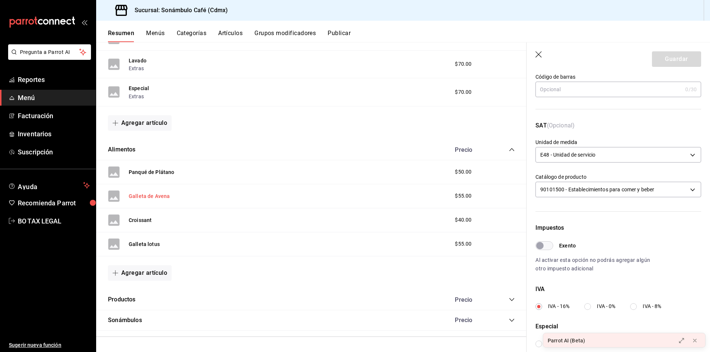
click at [146, 194] on button "Galleta de Avena" at bounding box center [149, 196] width 41 height 7
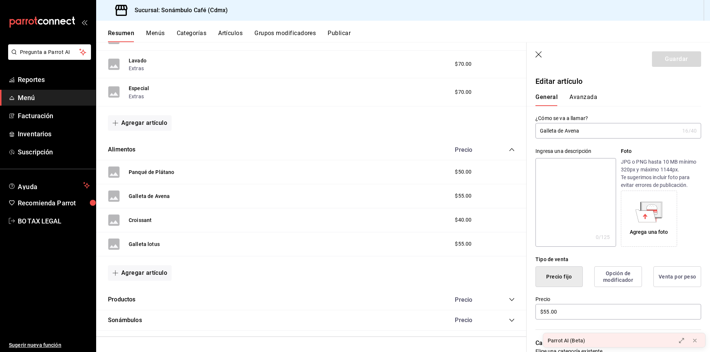
click at [570, 98] on button "Avanzada" at bounding box center [584, 100] width 28 height 13
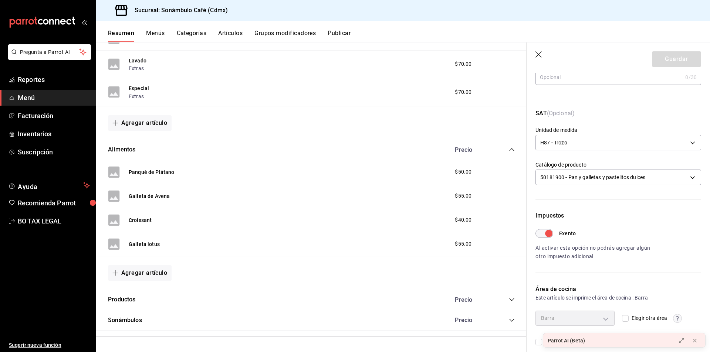
scroll to position [95, 0]
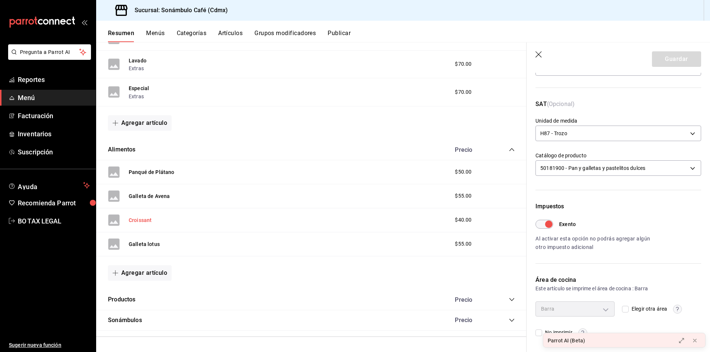
click at [140, 222] on button "Croissant" at bounding box center [140, 220] width 23 height 7
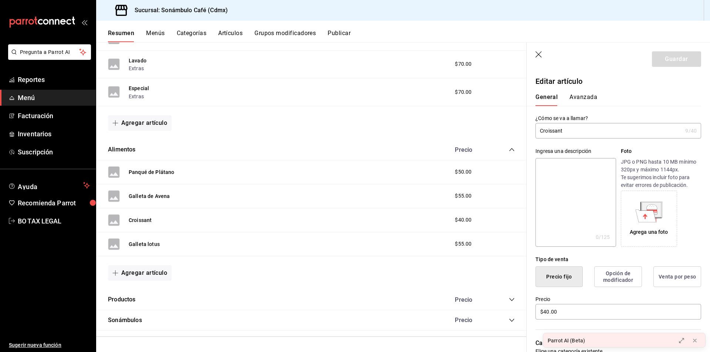
click at [592, 96] on button "Avanzada" at bounding box center [584, 100] width 28 height 13
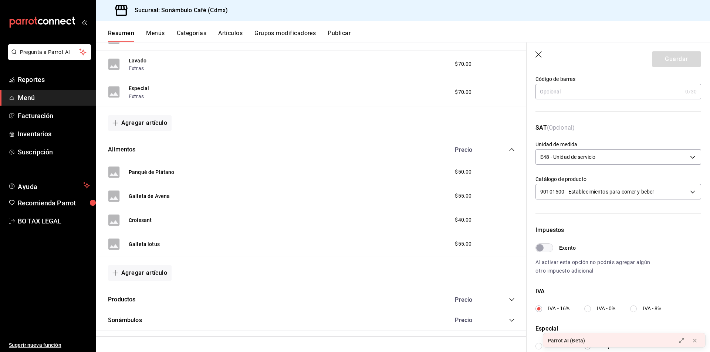
scroll to position [74, 0]
drag, startPoint x: 138, startPoint y: 244, endPoint x: 523, endPoint y: 276, distance: 386.0
click at [138, 244] on button "Galleta lotus" at bounding box center [144, 244] width 31 height 7
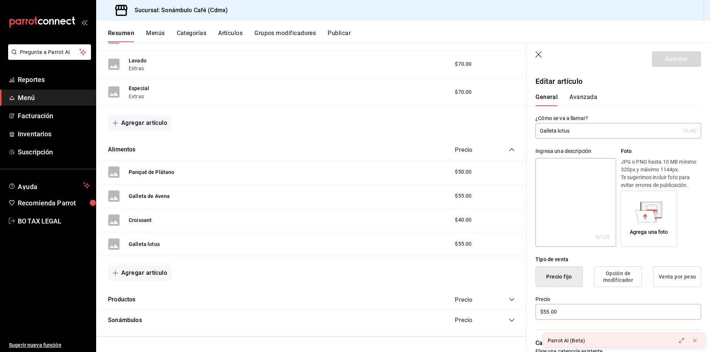
click at [572, 93] on div "General [PERSON_NAME]" at bounding box center [614, 96] width 175 height 19
click at [573, 99] on button "Avanzada" at bounding box center [584, 100] width 28 height 13
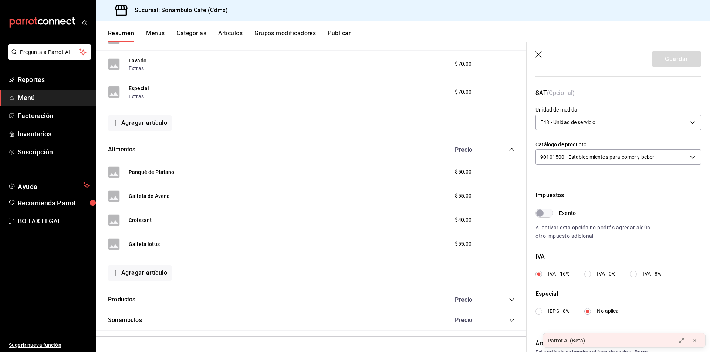
scroll to position [111, 0]
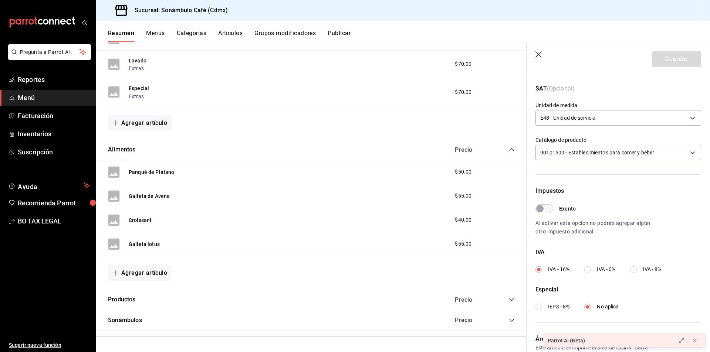
click at [509, 300] on icon "collapse-category-row" at bounding box center [511, 299] width 5 height 3
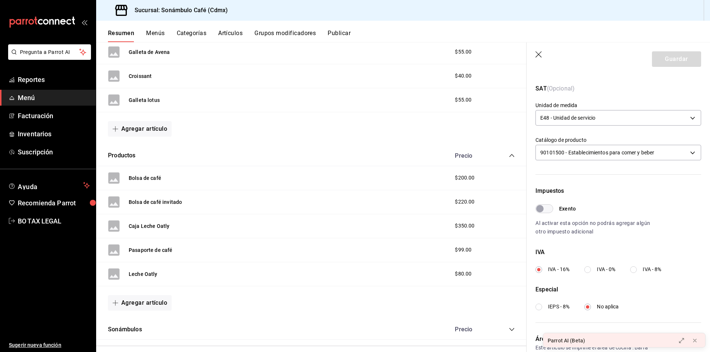
scroll to position [1492, 0]
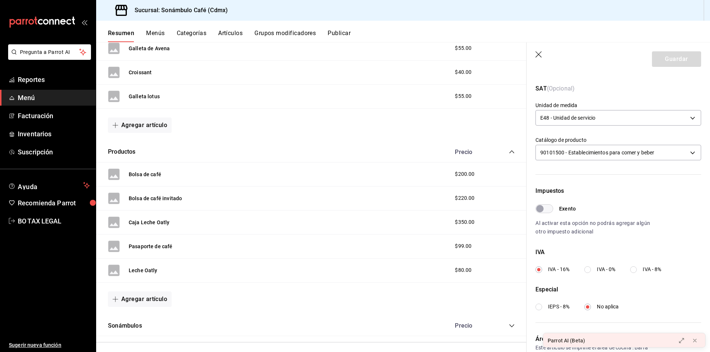
click at [149, 171] on div "Bolsa de café" at bounding box center [145, 175] width 33 height 8
click at [148, 179] on div "Bolsa de café" at bounding box center [134, 175] width 53 height 12
click at [151, 175] on button "Bolsa de café" at bounding box center [145, 174] width 33 height 7
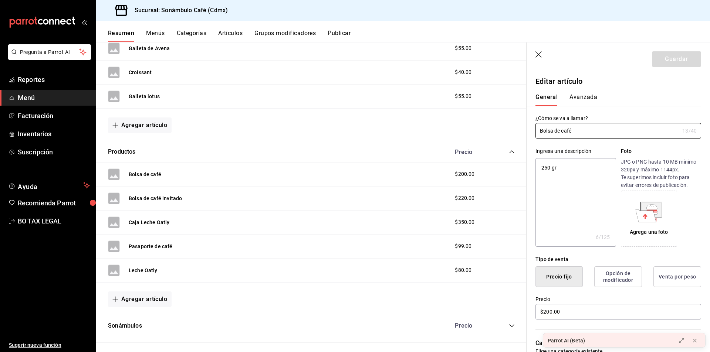
click at [594, 97] on button "Avanzada" at bounding box center [584, 100] width 28 height 13
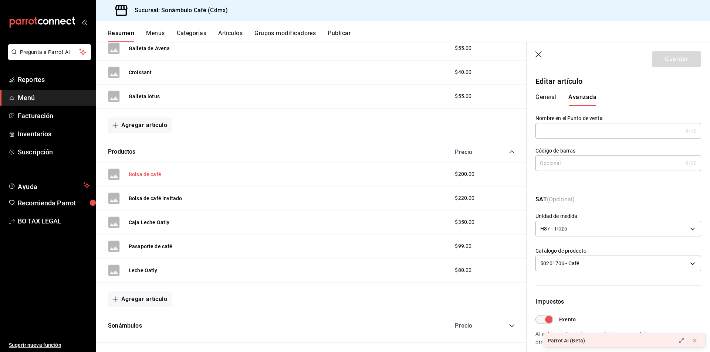
drag, startPoint x: 142, startPoint y: 178, endPoint x: 152, endPoint y: 175, distance: 11.0
click at [142, 178] on button "Bolsa de café" at bounding box center [145, 174] width 33 height 7
click at [547, 98] on button "General" at bounding box center [546, 100] width 21 height 13
type textarea "x"
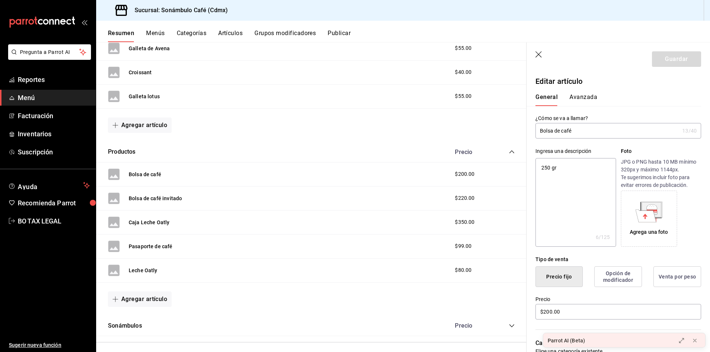
click at [559, 131] on input "Bolsa de café" at bounding box center [608, 131] width 144 height 15
click at [572, 95] on button "Avanzada" at bounding box center [584, 100] width 28 height 13
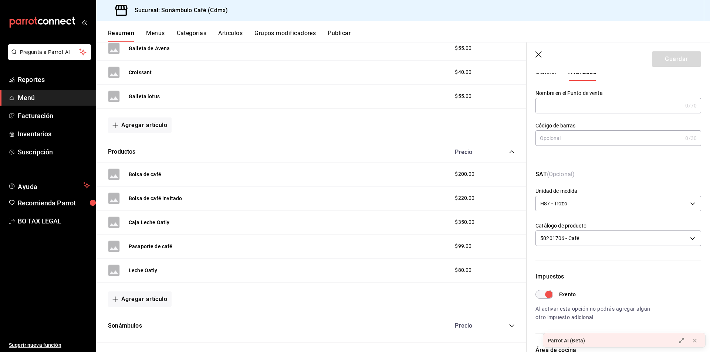
scroll to position [37, 0]
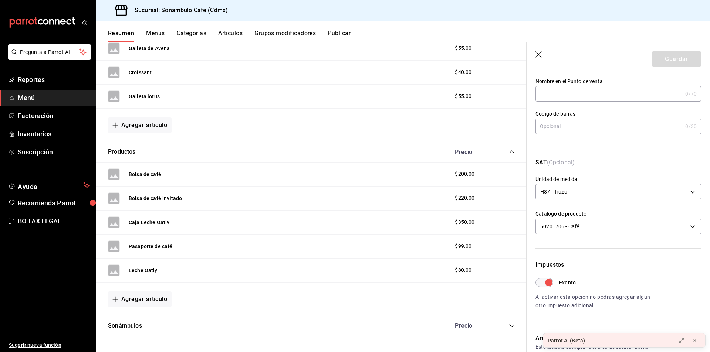
drag, startPoint x: 180, startPoint y: 196, endPoint x: 209, endPoint y: 208, distance: 31.2
click at [180, 196] on button "Bolsa de café invitado" at bounding box center [155, 198] width 53 height 7
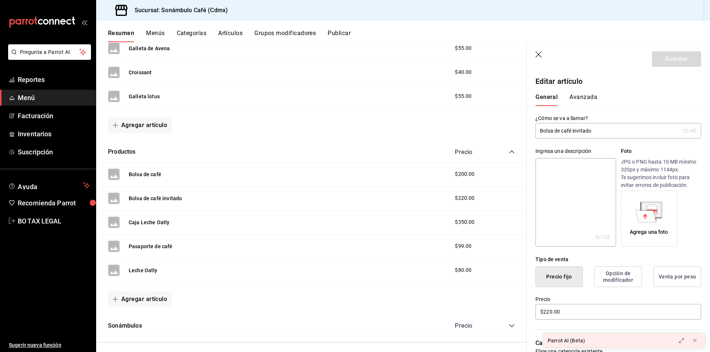
click at [588, 102] on button "Avanzada" at bounding box center [584, 100] width 28 height 13
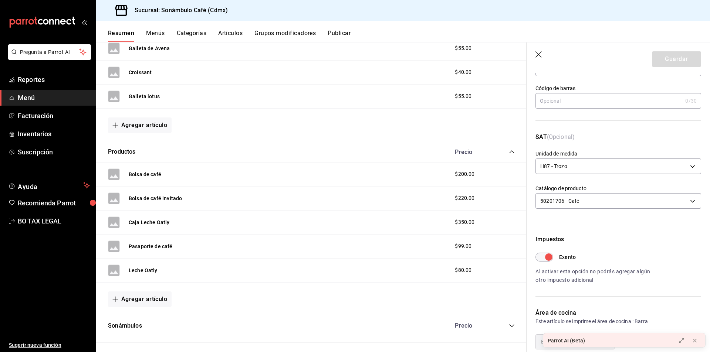
scroll to position [74, 0]
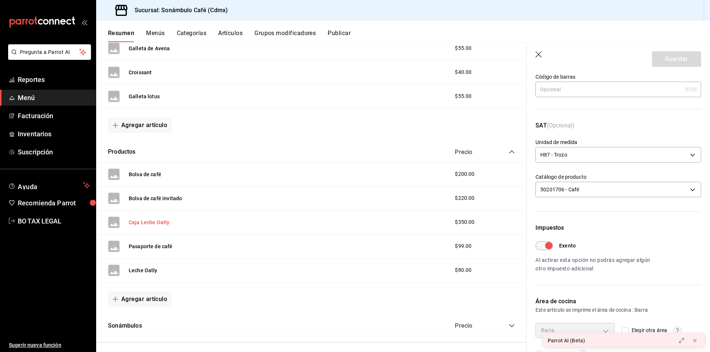
click at [144, 222] on button "Caja Leche Oatly" at bounding box center [149, 222] width 41 height 7
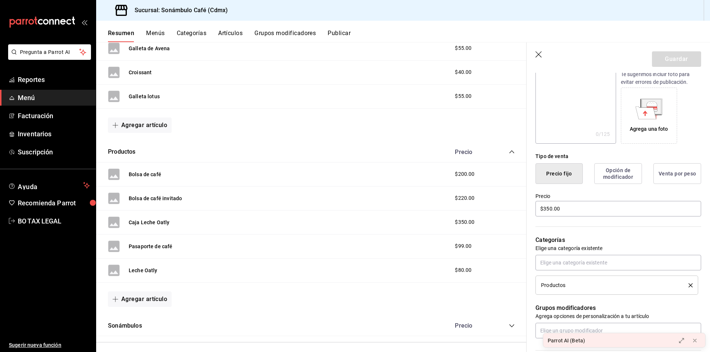
scroll to position [111, 0]
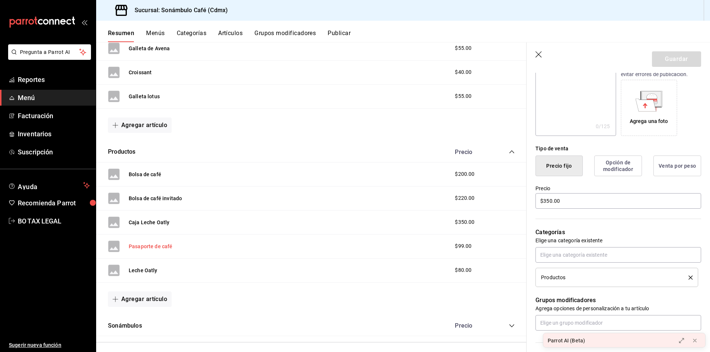
click at [167, 250] on button "Pasaporte de café" at bounding box center [151, 246] width 44 height 7
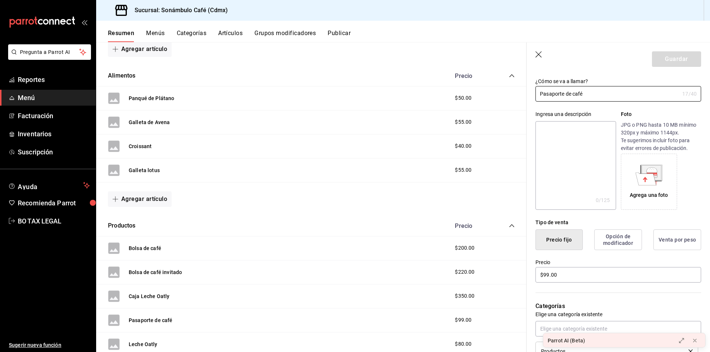
scroll to position [1497, 0]
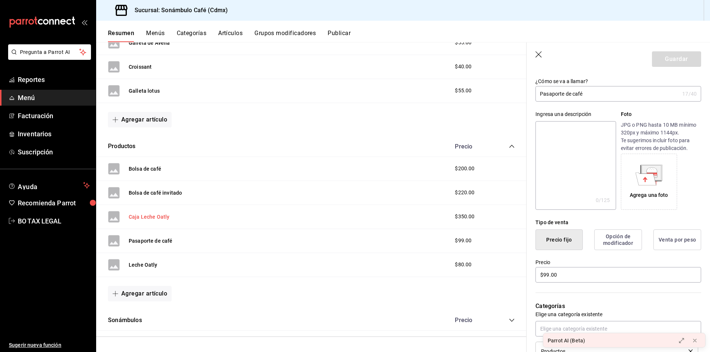
click at [154, 217] on button "Caja Leche Oatly" at bounding box center [149, 216] width 41 height 7
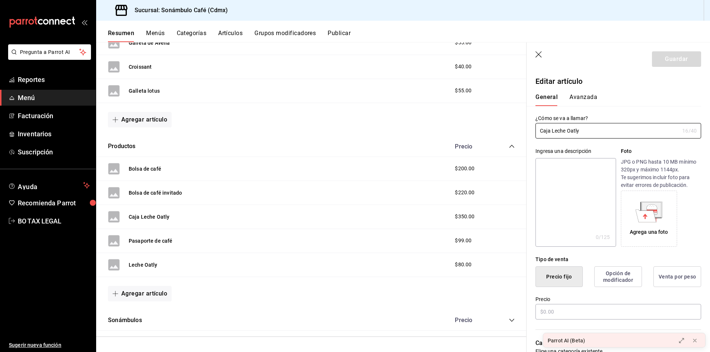
type input "$350.00"
click at [587, 135] on input "Caja Leche Oatly" at bounding box center [608, 131] width 144 height 15
click at [416, 246] on div "Pasaporte de café $99.00" at bounding box center [311, 241] width 431 height 24
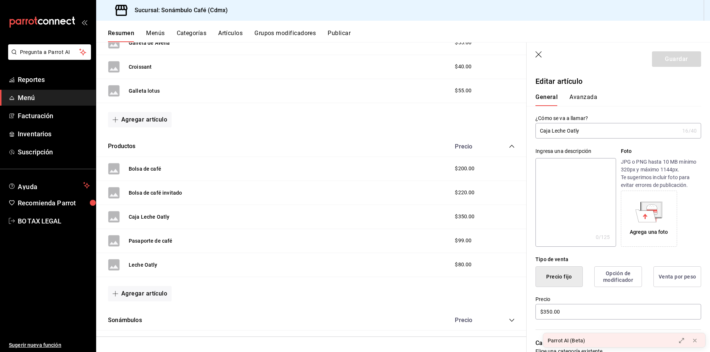
drag, startPoint x: 150, startPoint y: 264, endPoint x: 185, endPoint y: 273, distance: 35.6
click at [185, 273] on div "Leche Oatly $80.00" at bounding box center [311, 265] width 431 height 24
click at [588, 97] on button "Avanzada" at bounding box center [584, 100] width 28 height 13
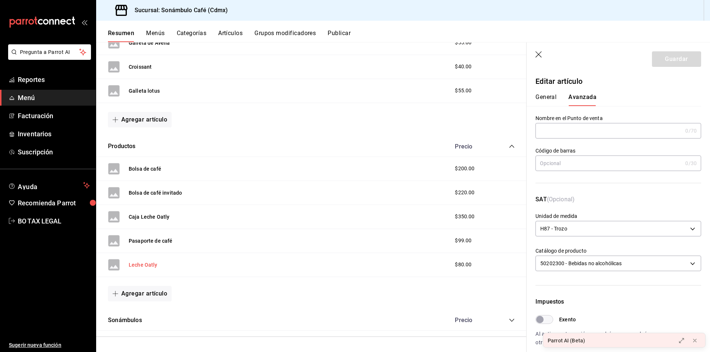
click at [149, 267] on button "Leche Oatly" at bounding box center [143, 265] width 29 height 7
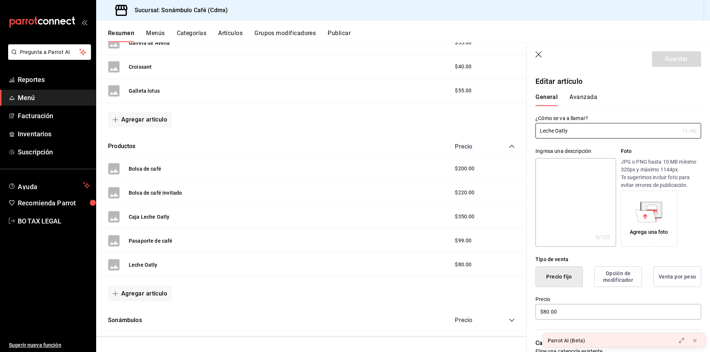
click at [563, 139] on div "Ingresa una descripción x 0 /125 ​ Foto JPG o PNG hasta 10 MB mínimo 320px y má…" at bounding box center [614, 193] width 175 height 108
click at [562, 130] on input "Leche Oatly" at bounding box center [608, 131] width 144 height 15
click at [574, 99] on button "Avanzada" at bounding box center [584, 100] width 28 height 13
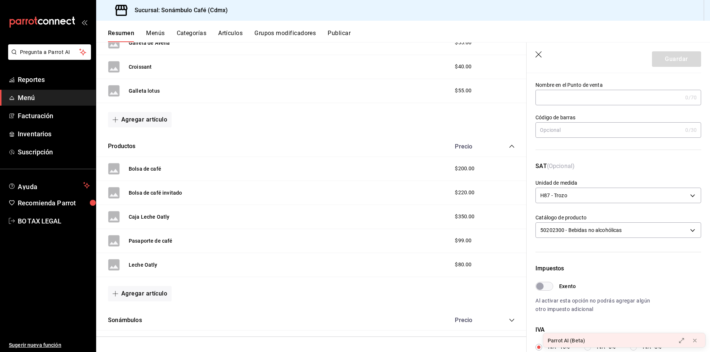
scroll to position [111, 0]
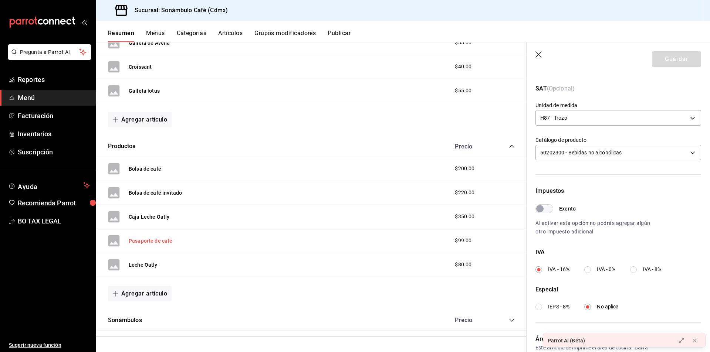
click at [149, 240] on button "Pasaporte de café" at bounding box center [151, 240] width 44 height 7
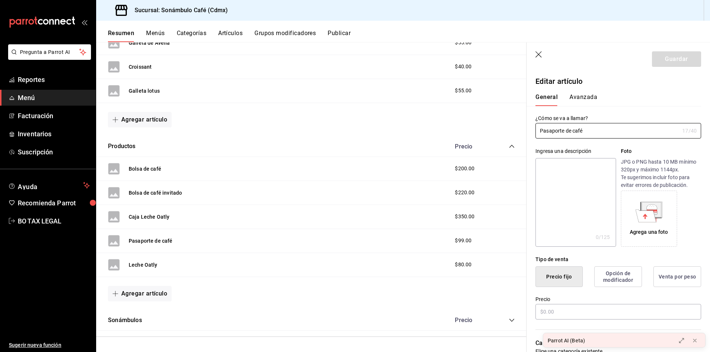
type input "$99.00"
click at [580, 97] on button "Avanzada" at bounding box center [584, 100] width 28 height 13
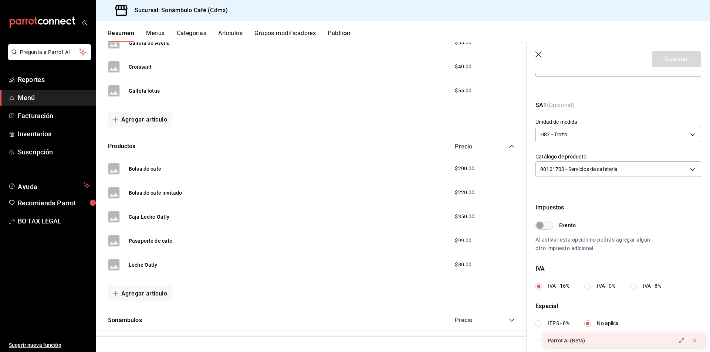
scroll to position [111, 0]
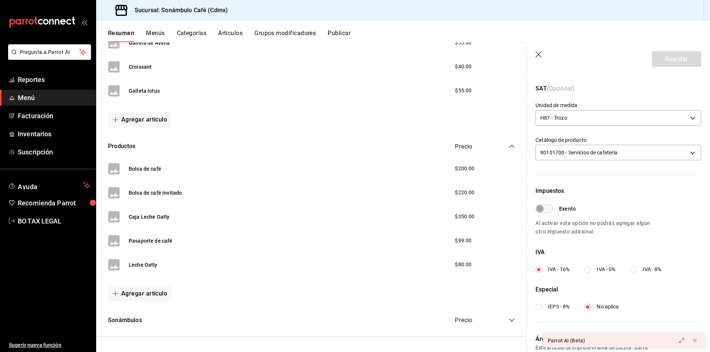
click at [509, 323] on icon "collapse-category-row" at bounding box center [512, 321] width 6 height 6
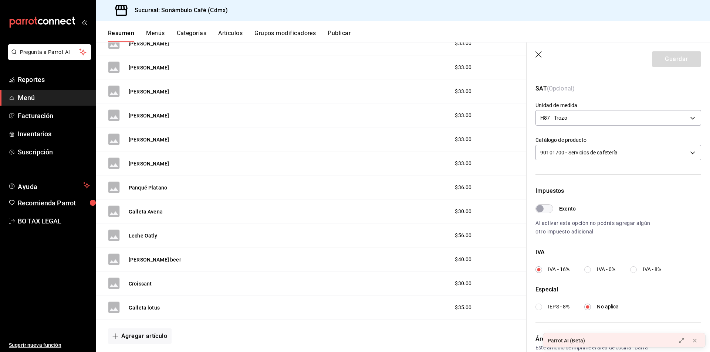
scroll to position [1963, 0]
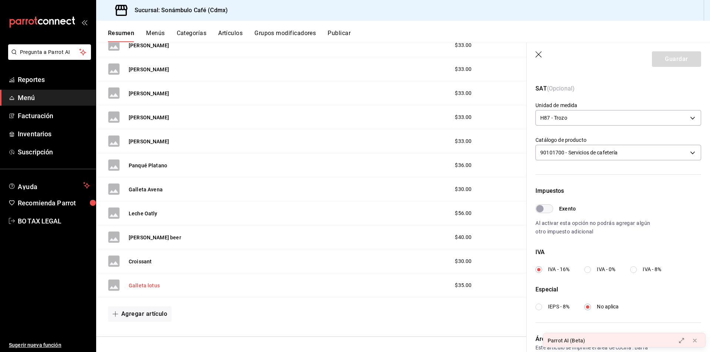
click at [151, 285] on button "Galleta lotus" at bounding box center [144, 285] width 31 height 7
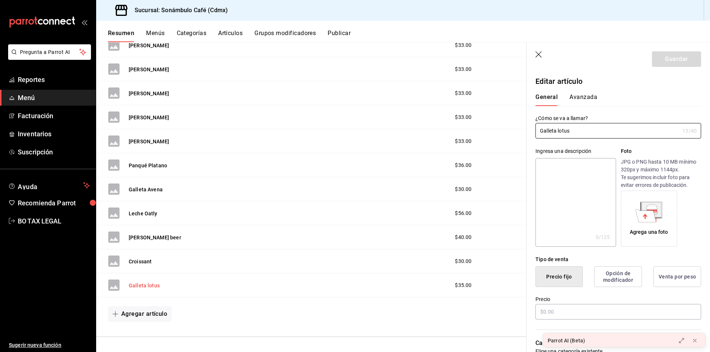
type input "$35.00"
click at [578, 97] on button "Avanzada" at bounding box center [584, 100] width 28 height 13
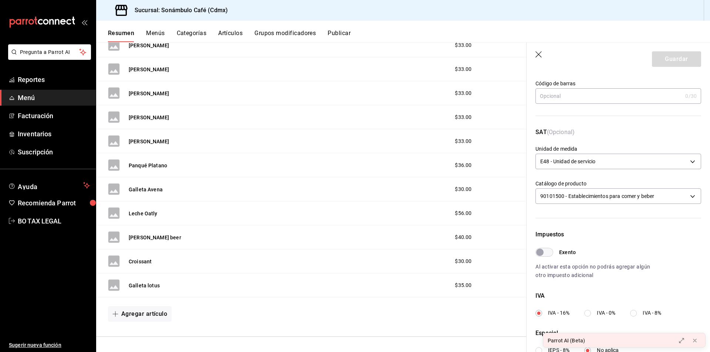
scroll to position [74, 0]
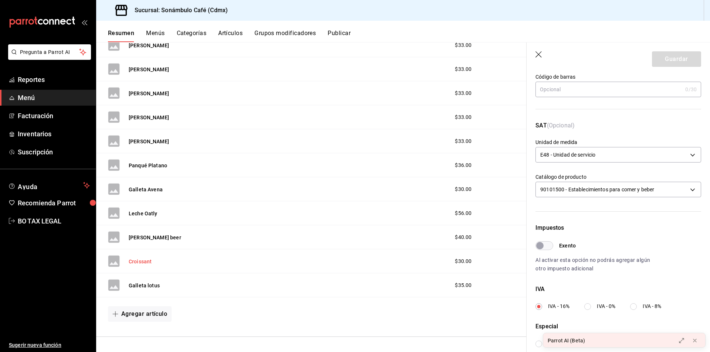
click at [148, 260] on button "Croissant" at bounding box center [140, 261] width 23 height 7
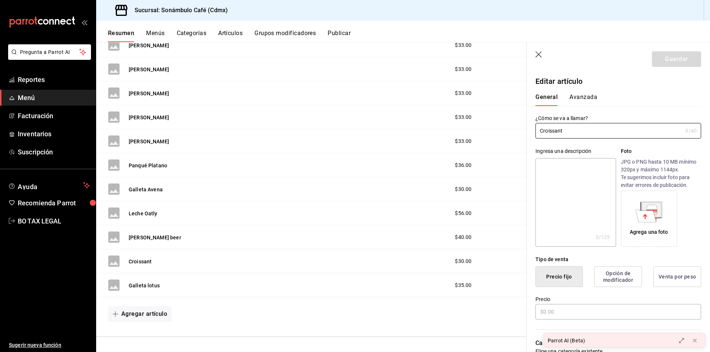
type input "$30.00"
type input "E48"
type input "90101500"
radio input "true"
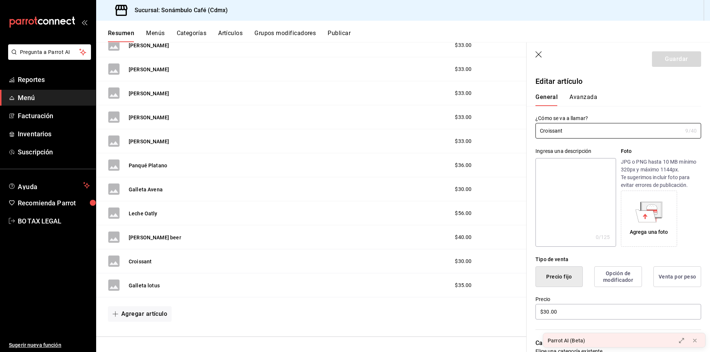
type input "2e60df1d-d505-4ae1-9235-f1aacc77a89a"
click at [584, 98] on button "Avanzada" at bounding box center [584, 100] width 28 height 13
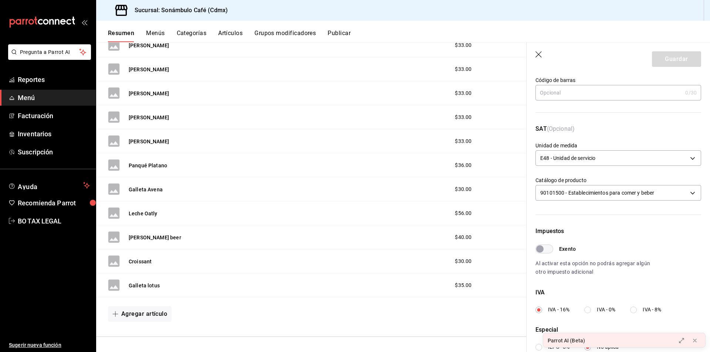
scroll to position [74, 0]
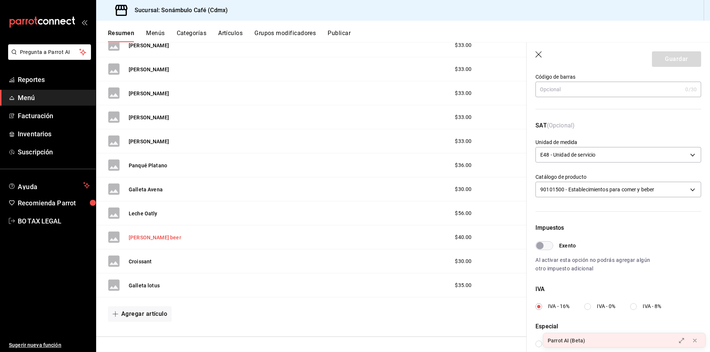
click at [141, 237] on button "[PERSON_NAME] beer" at bounding box center [155, 237] width 53 height 7
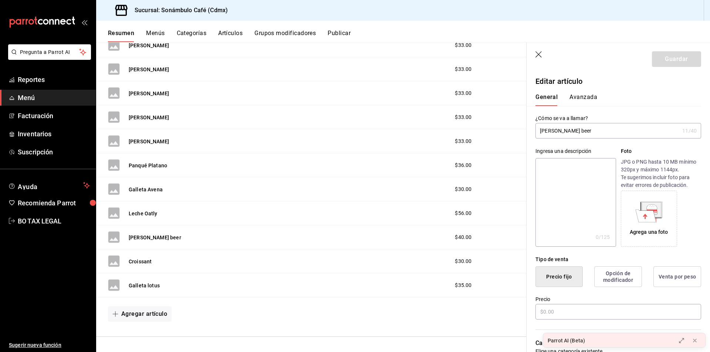
type input "$40.00"
click at [586, 98] on button "Avanzada" at bounding box center [584, 100] width 28 height 13
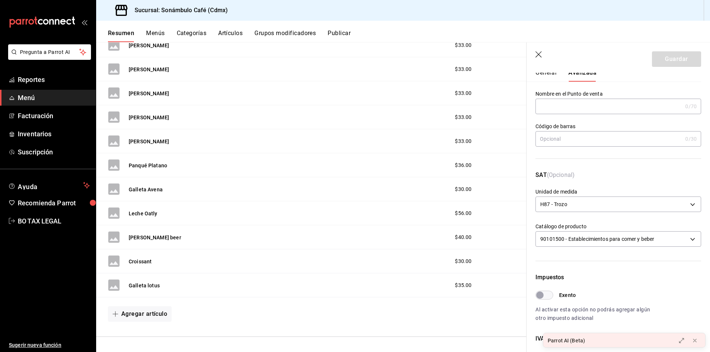
scroll to position [37, 0]
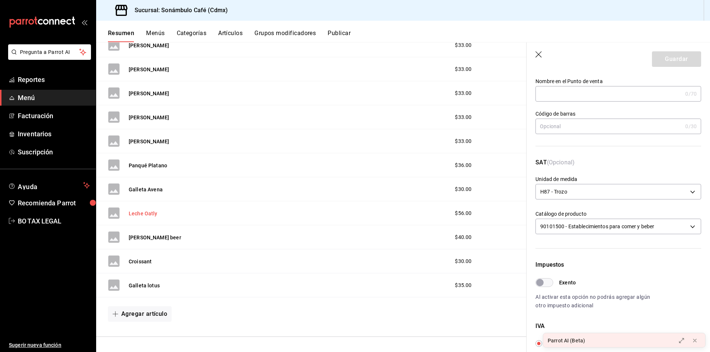
click at [141, 212] on button "Leche Oatly" at bounding box center [143, 213] width 29 height 7
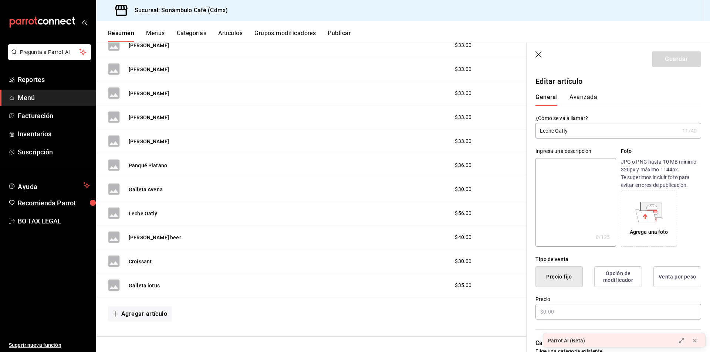
type input "$56.00"
click at [577, 95] on button "Avanzada" at bounding box center [584, 100] width 28 height 13
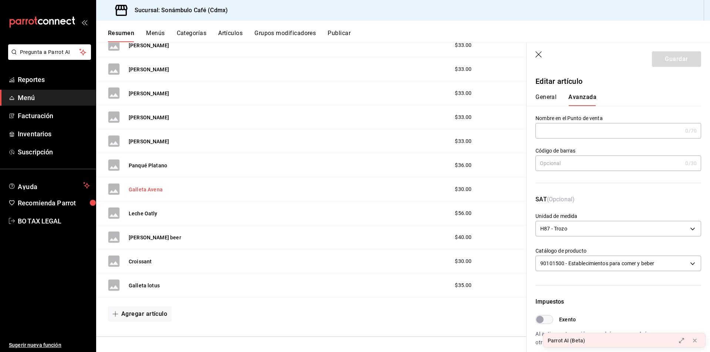
click at [146, 190] on button "Galleta Avena" at bounding box center [146, 189] width 34 height 7
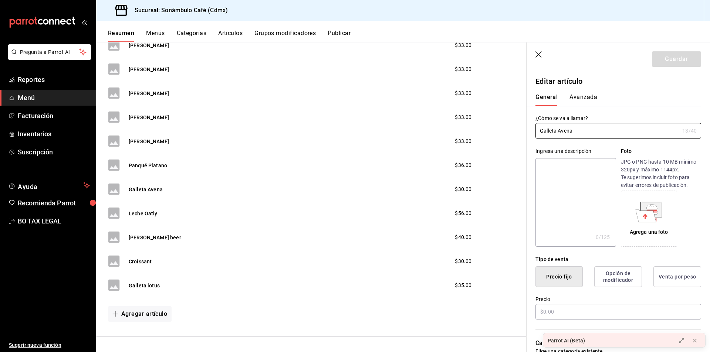
type input "$30.00"
type input "H87"
type input "90101500"
type input "2e60df1d-d505-4ae1-9235-f1aacc77a89a"
click at [591, 97] on button "Avanzada" at bounding box center [584, 100] width 28 height 13
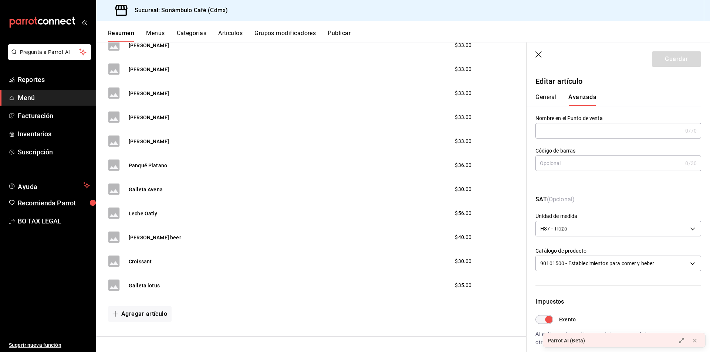
click at [550, 100] on button "General" at bounding box center [546, 100] width 21 height 13
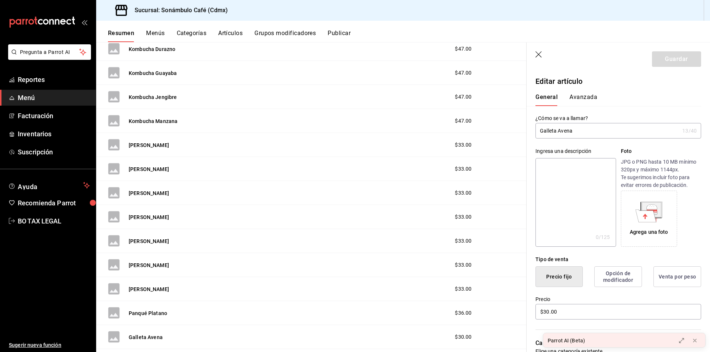
scroll to position [1852, 0]
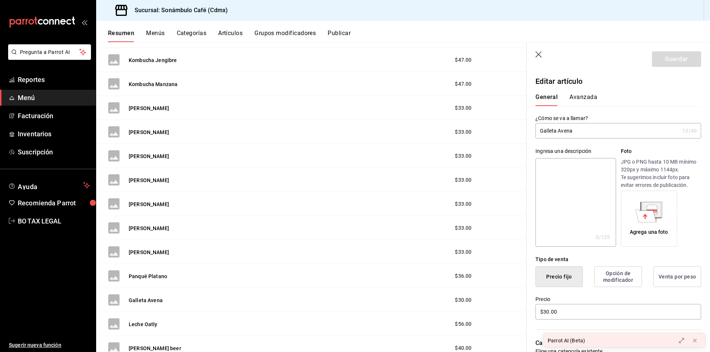
click at [157, 273] on div "Panqué Platano" at bounding box center [148, 277] width 38 height 8
click at [154, 282] on div "Panqué Platano" at bounding box center [137, 276] width 59 height 12
click at [160, 273] on button "Panqué Platano" at bounding box center [148, 276] width 38 height 7
type input "$36.00"
type input "H87"
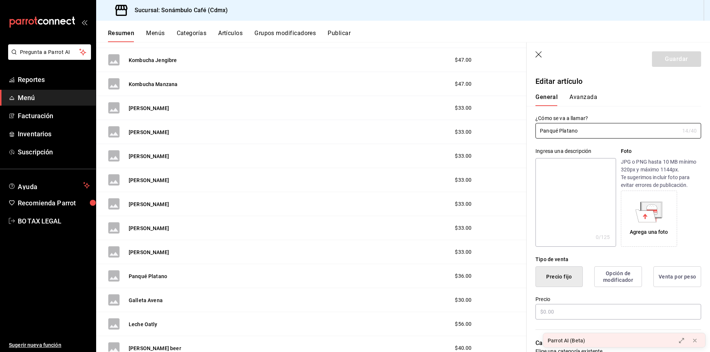
type input "90101500"
type input "2e60df1d-d505-4ae1-9235-f1aacc77a89a"
click at [590, 101] on button "Avanzada" at bounding box center [584, 100] width 28 height 13
